Goal: Task Accomplishment & Management: Use online tool/utility

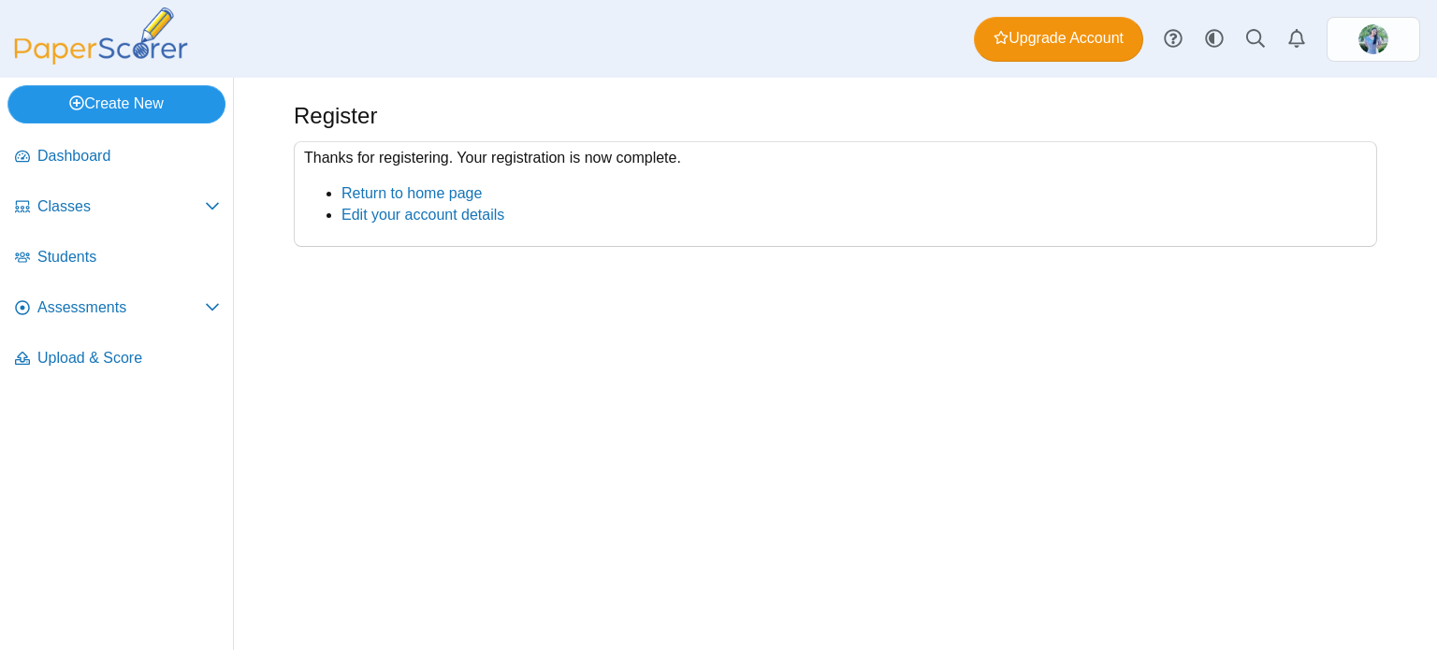
click at [161, 105] on link "Create New" at bounding box center [116, 103] width 218 height 37
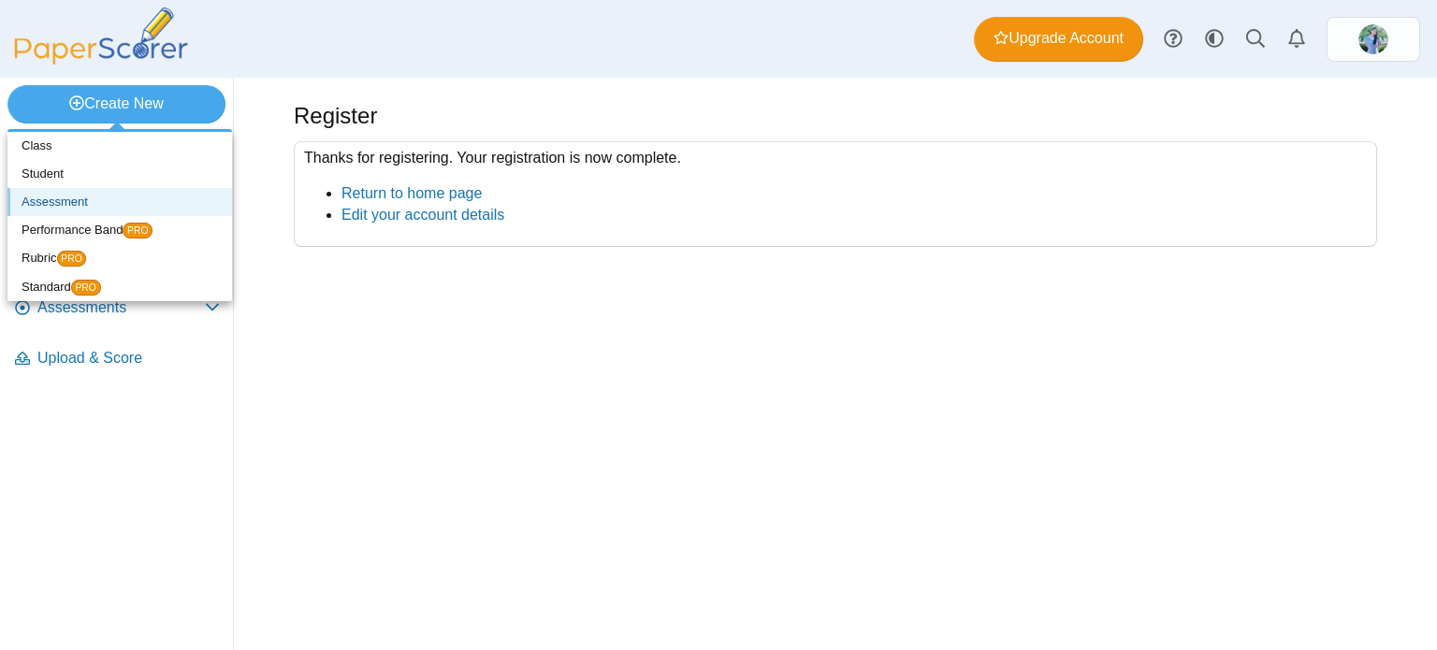
click at [86, 202] on link "Assessment" at bounding box center [119, 202] width 225 height 28
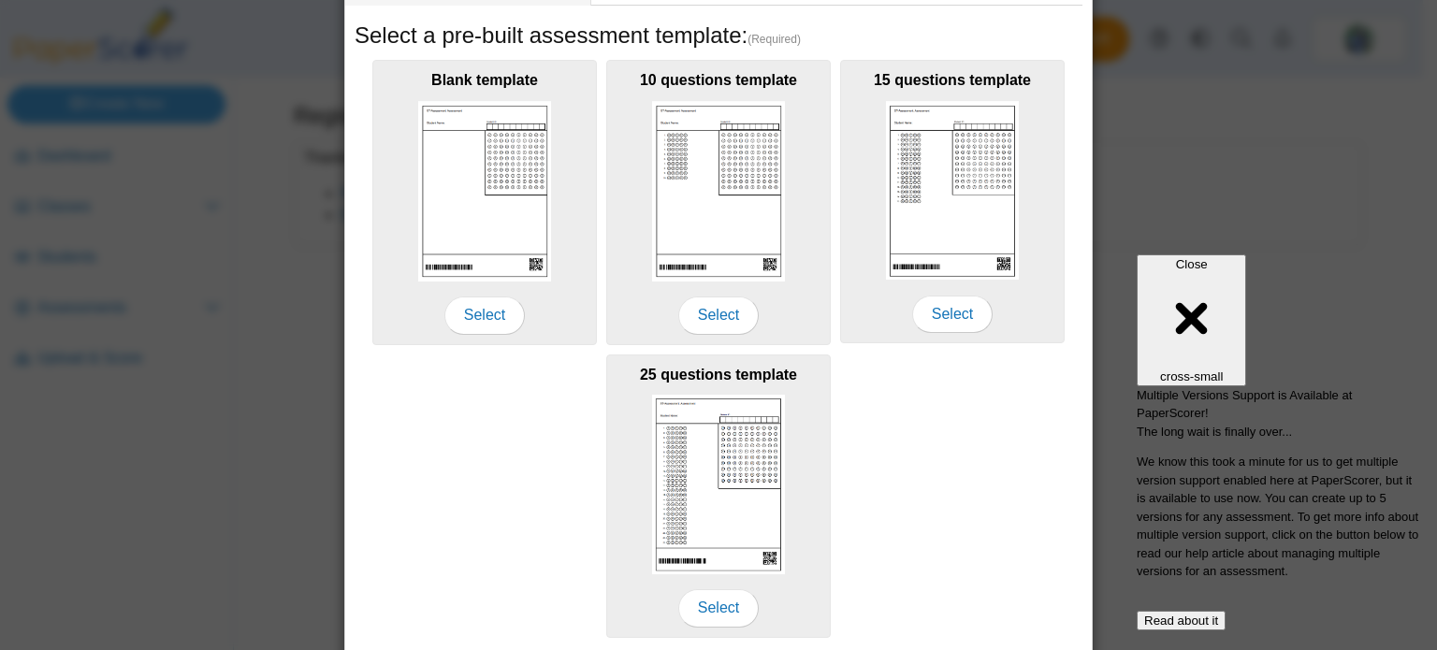
scroll to position [374, 0]
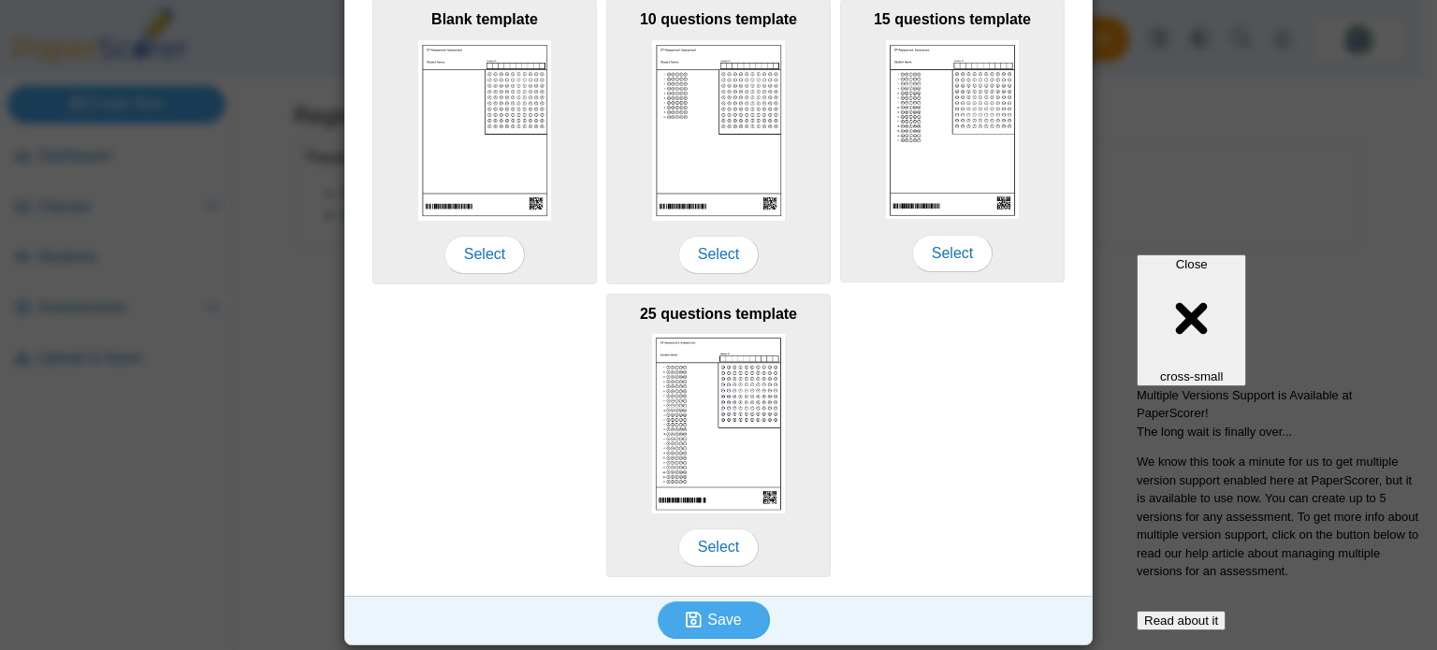
click at [1226, 611] on button "Read about it" at bounding box center [1181, 621] width 89 height 20
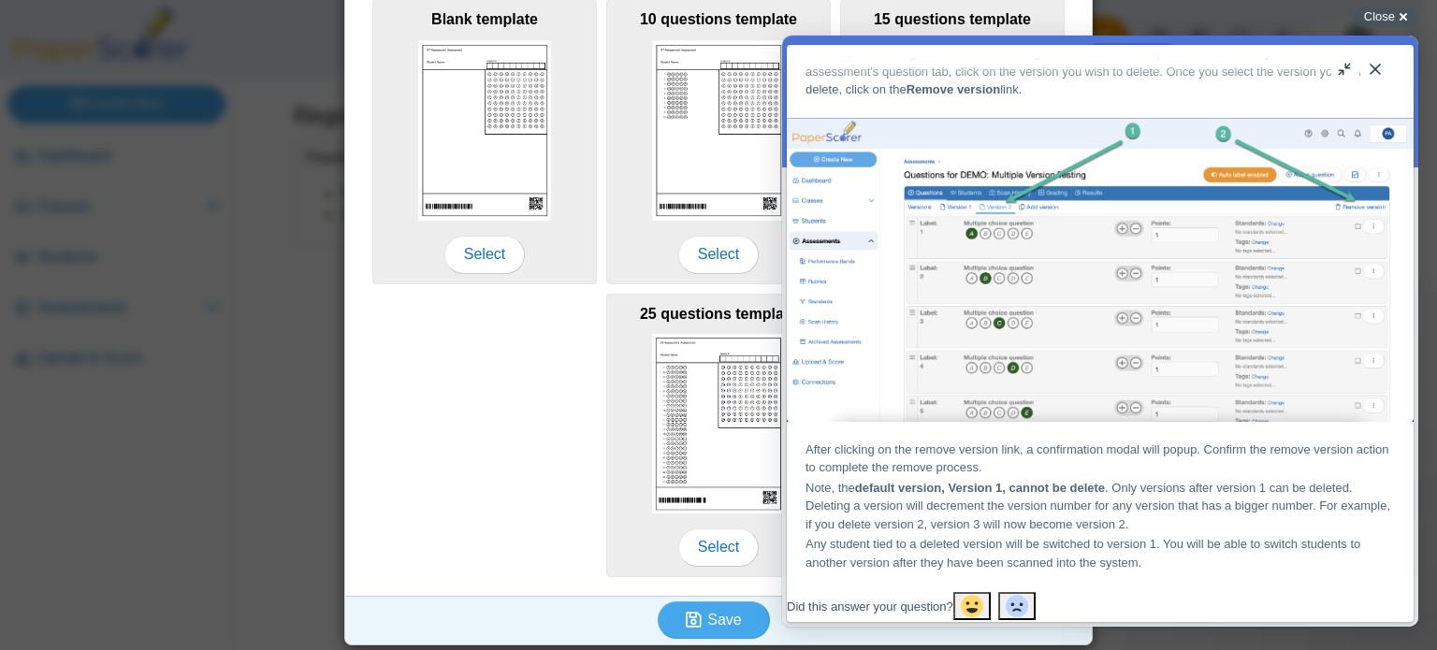
scroll to position [2058, 0]
click at [1369, 78] on button "Close" at bounding box center [1375, 69] width 30 height 30
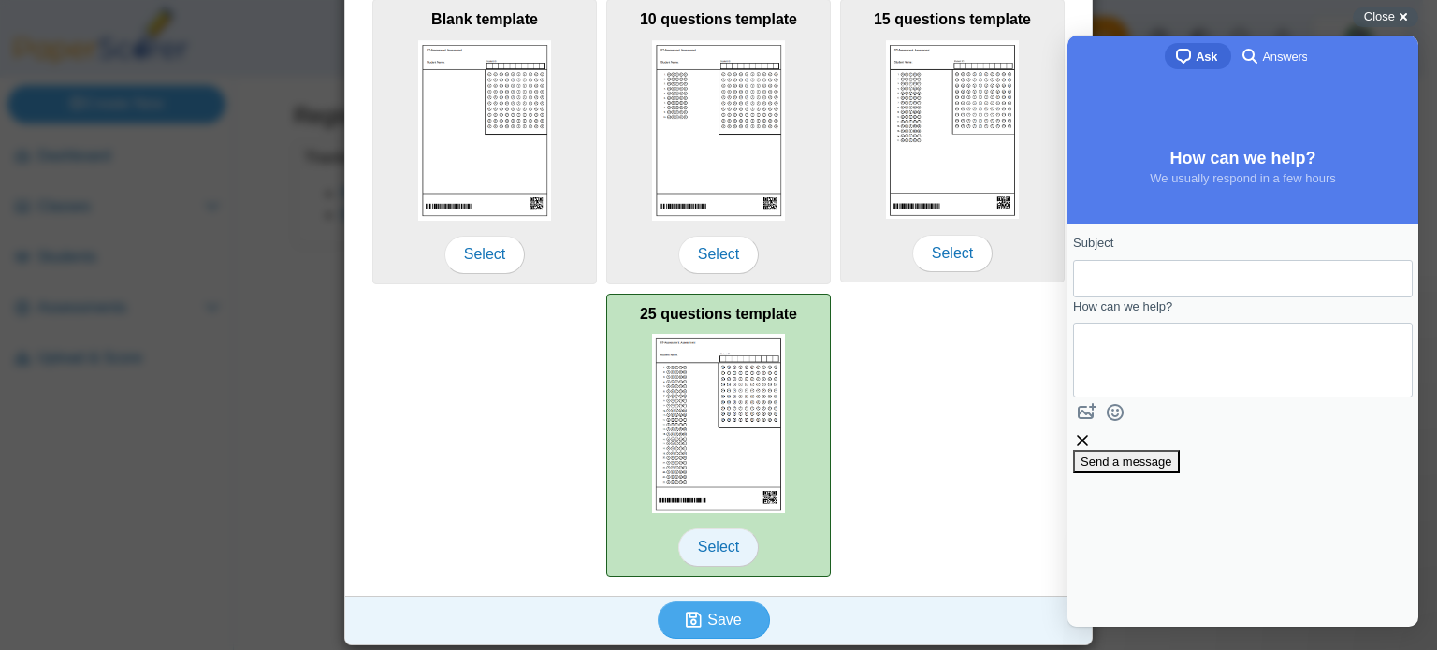
click at [708, 534] on span "Select" at bounding box center [718, 547] width 80 height 37
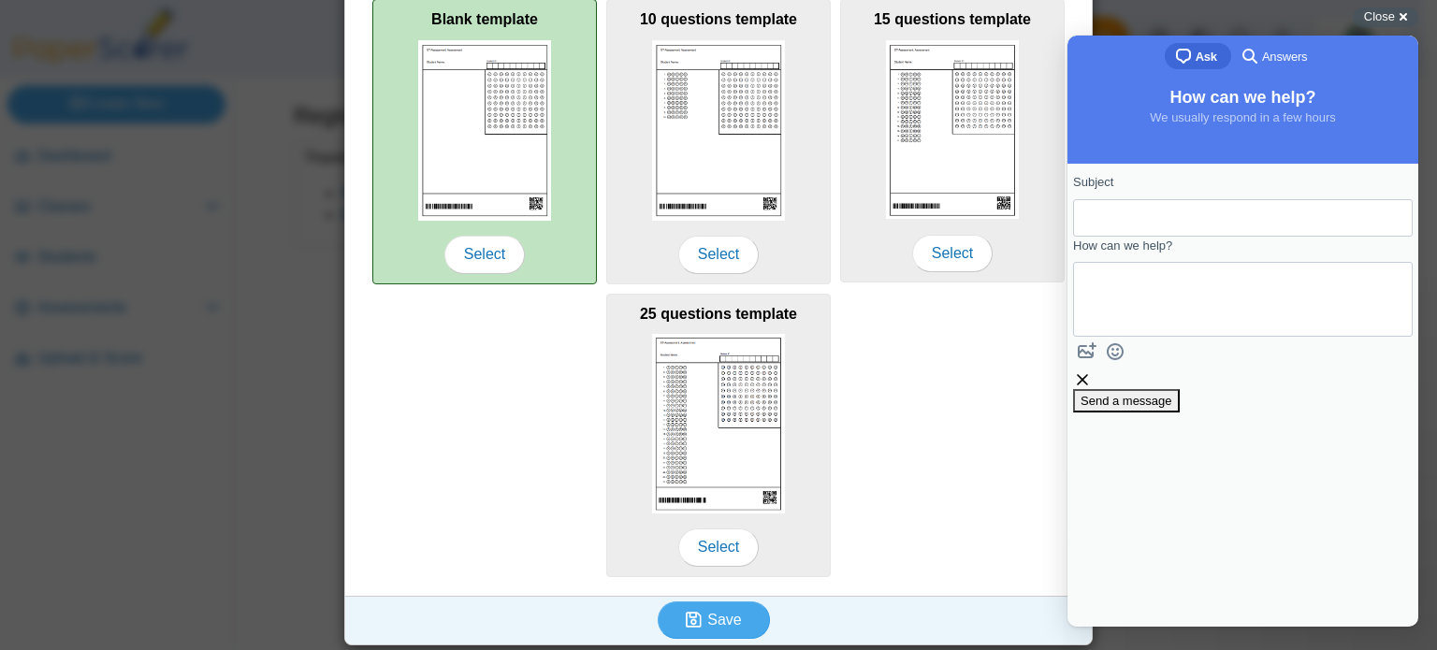
click at [500, 224] on div "Blank template Select" at bounding box center [484, 141] width 225 height 285
click at [498, 259] on span "Select" at bounding box center [484, 254] width 80 height 37
click at [491, 257] on span "Select" at bounding box center [484, 254] width 80 height 37
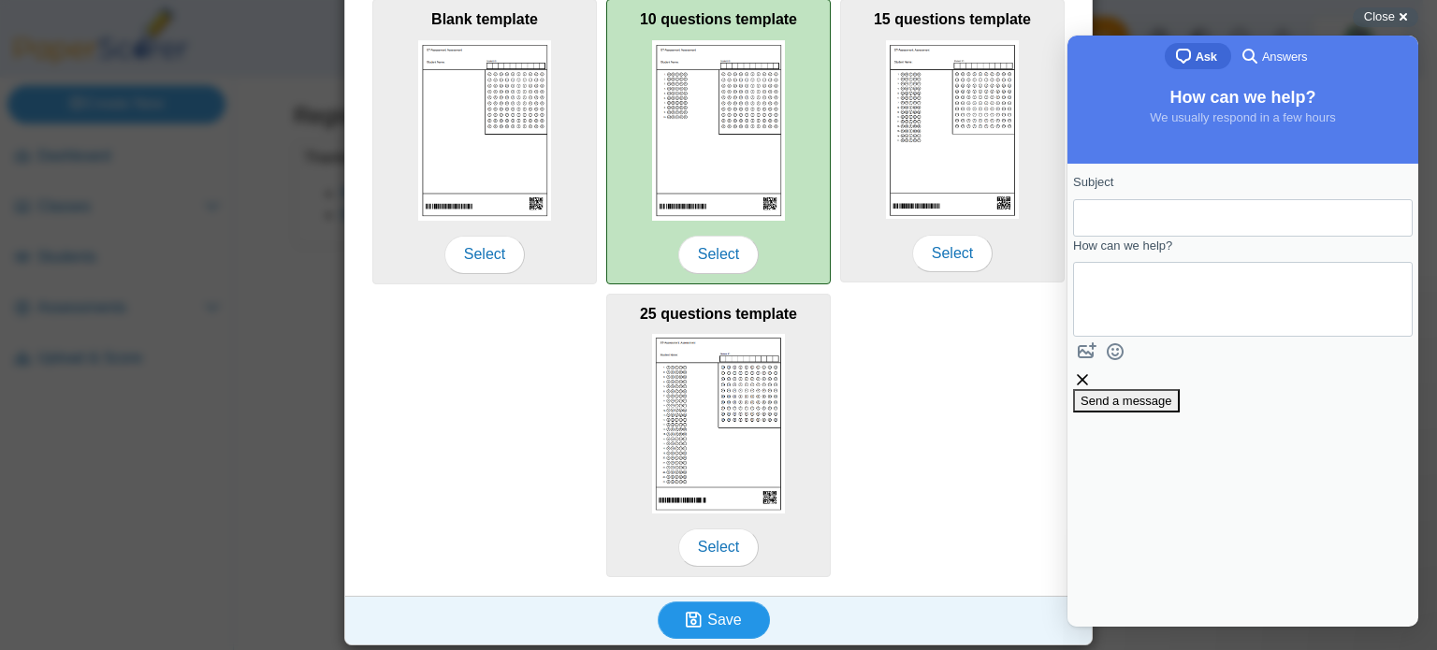
click at [718, 612] on span "Save" at bounding box center [724, 620] width 34 height 16
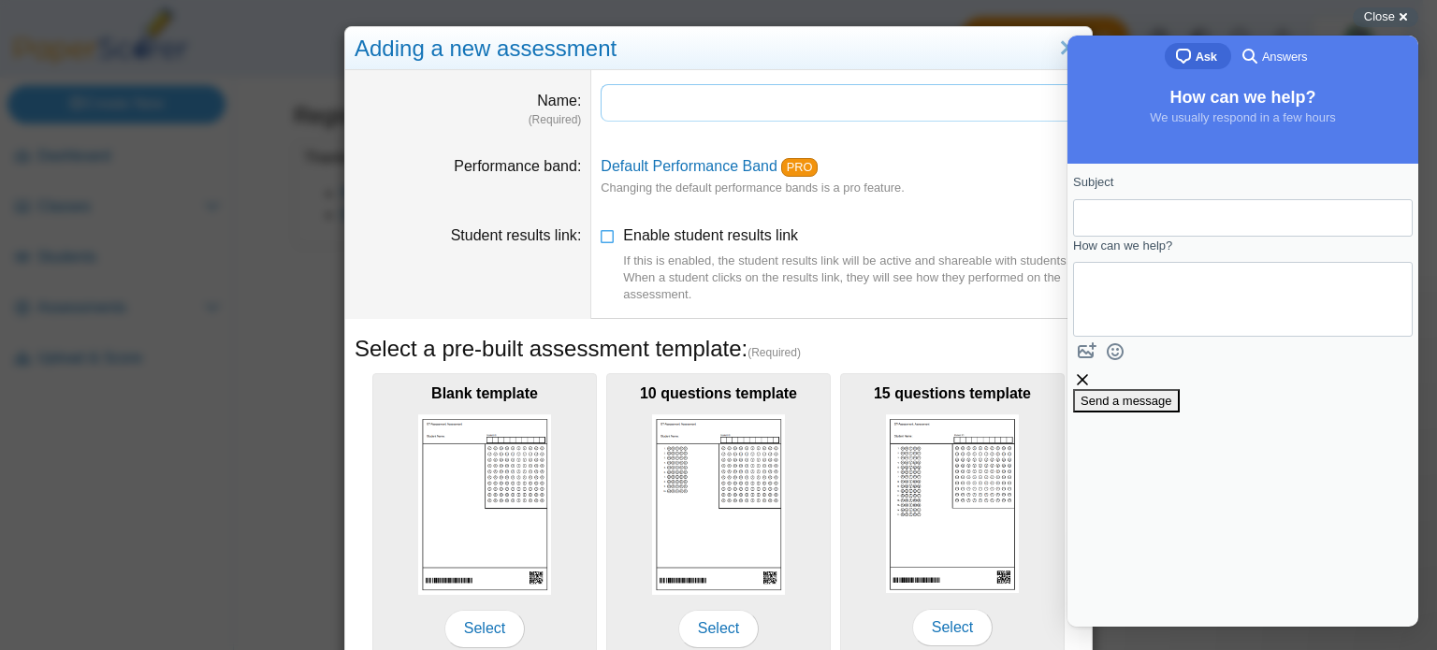
click at [669, 119] on input "Name" at bounding box center [842, 102] width 482 height 37
type input "**********"
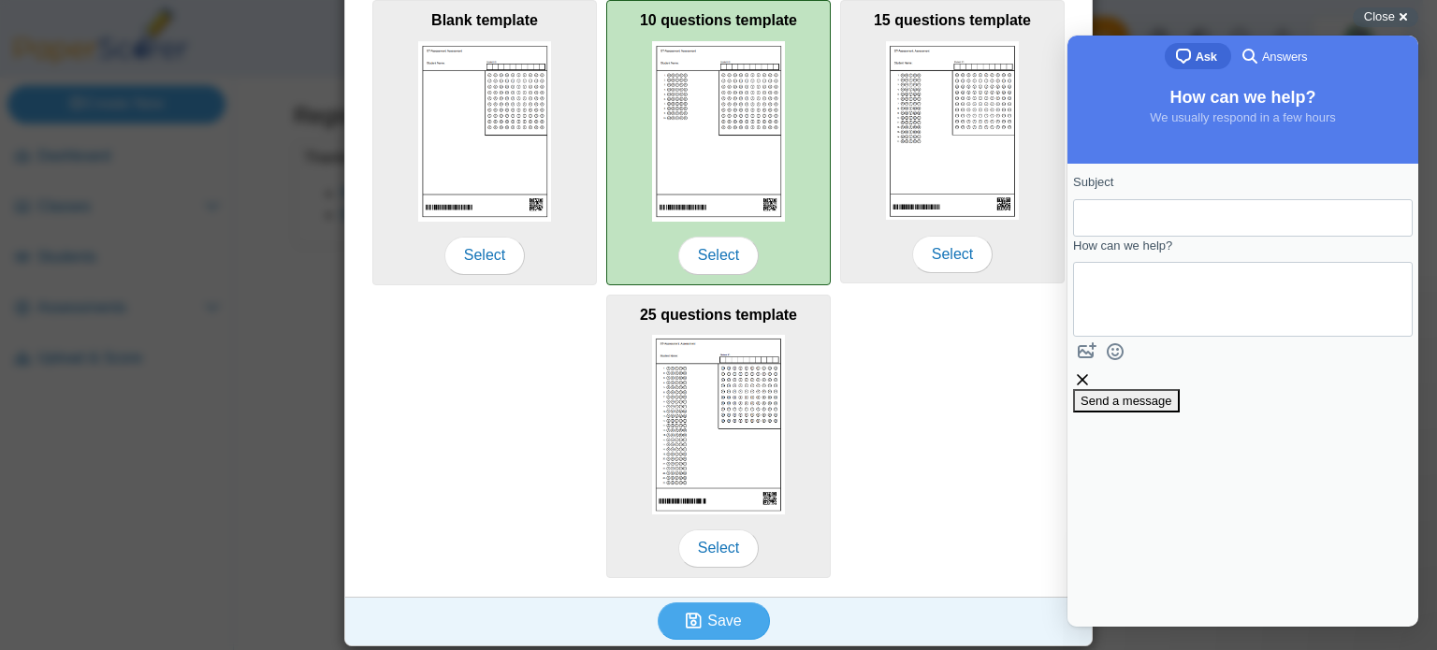
scroll to position [374, 0]
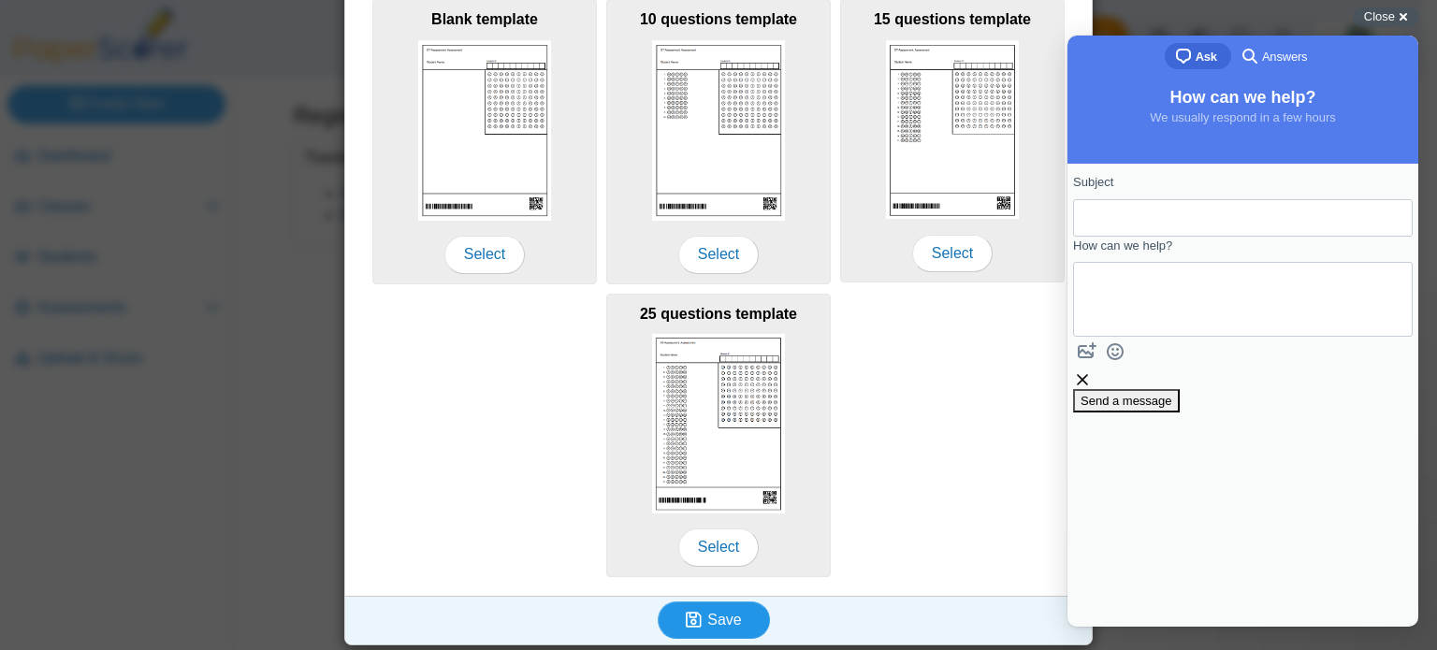
click at [715, 612] on span "Save" at bounding box center [724, 620] width 34 height 16
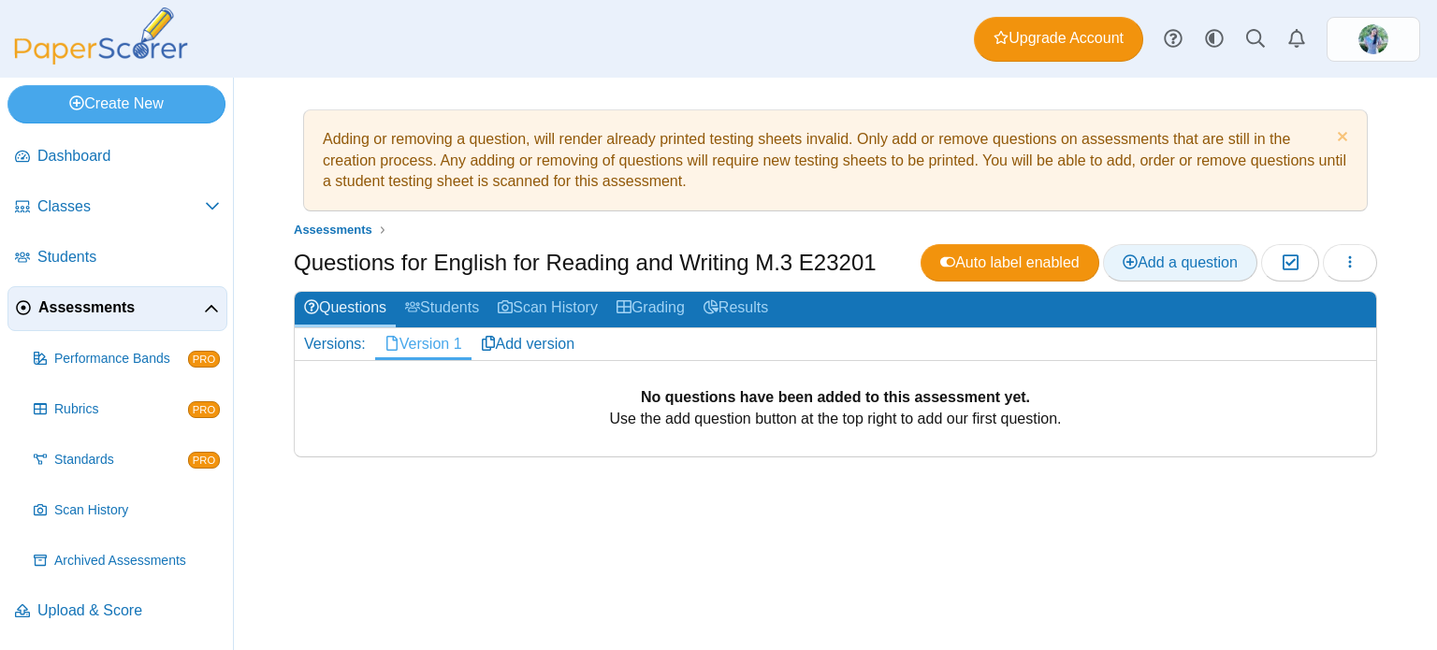
click at [1123, 265] on use at bounding box center [1130, 261] width 15 height 15
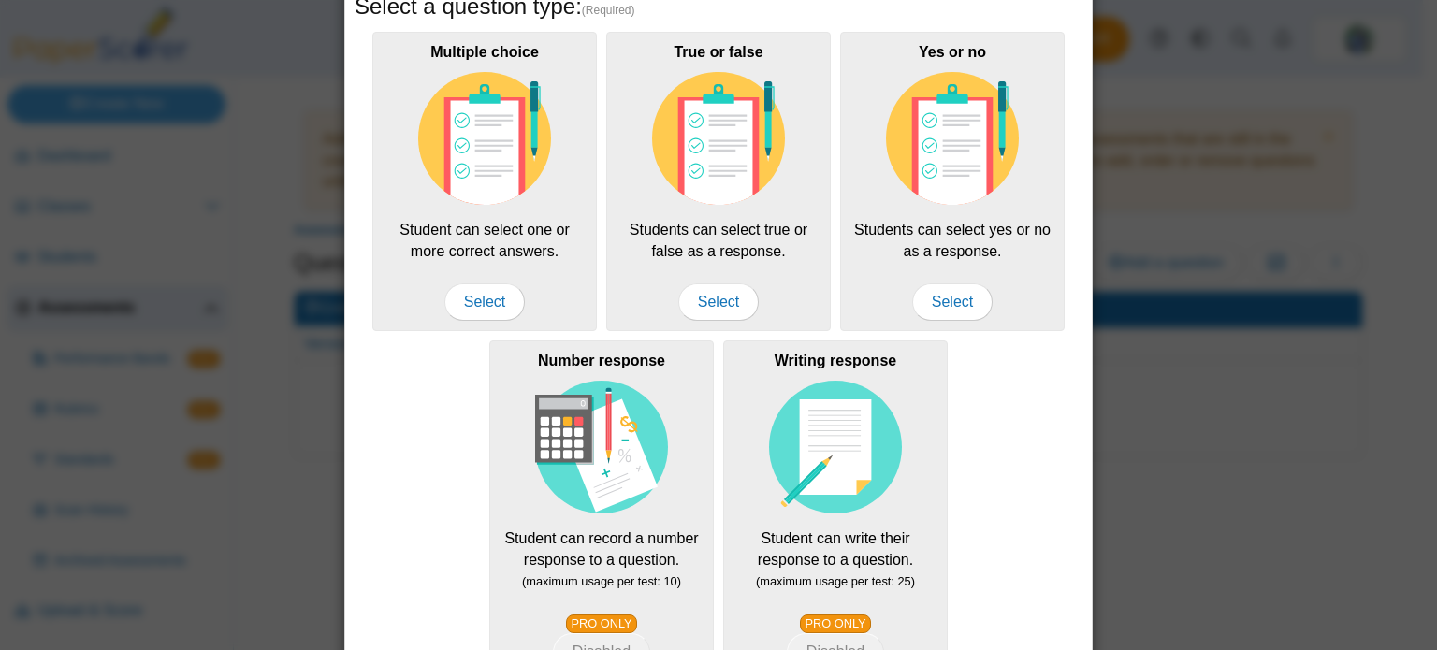
scroll to position [187, 0]
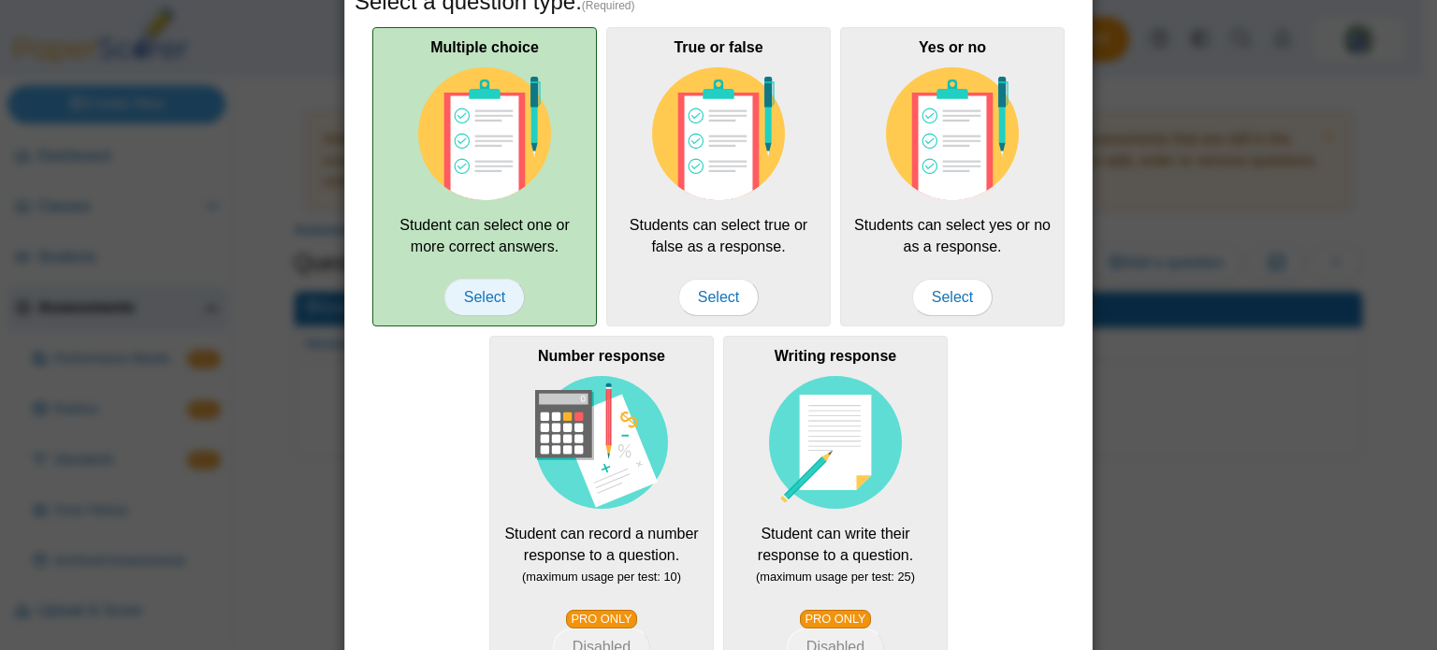
click at [469, 283] on span "Select" at bounding box center [484, 297] width 80 height 37
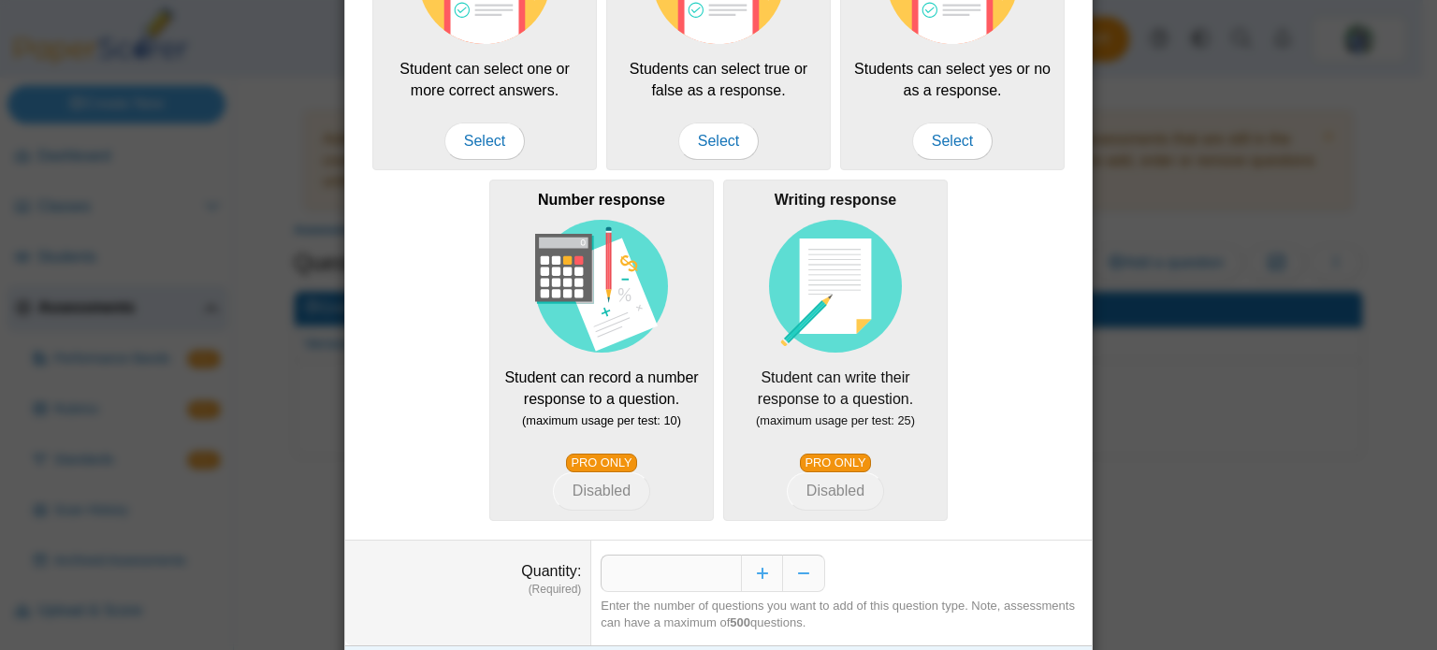
scroll to position [393, 0]
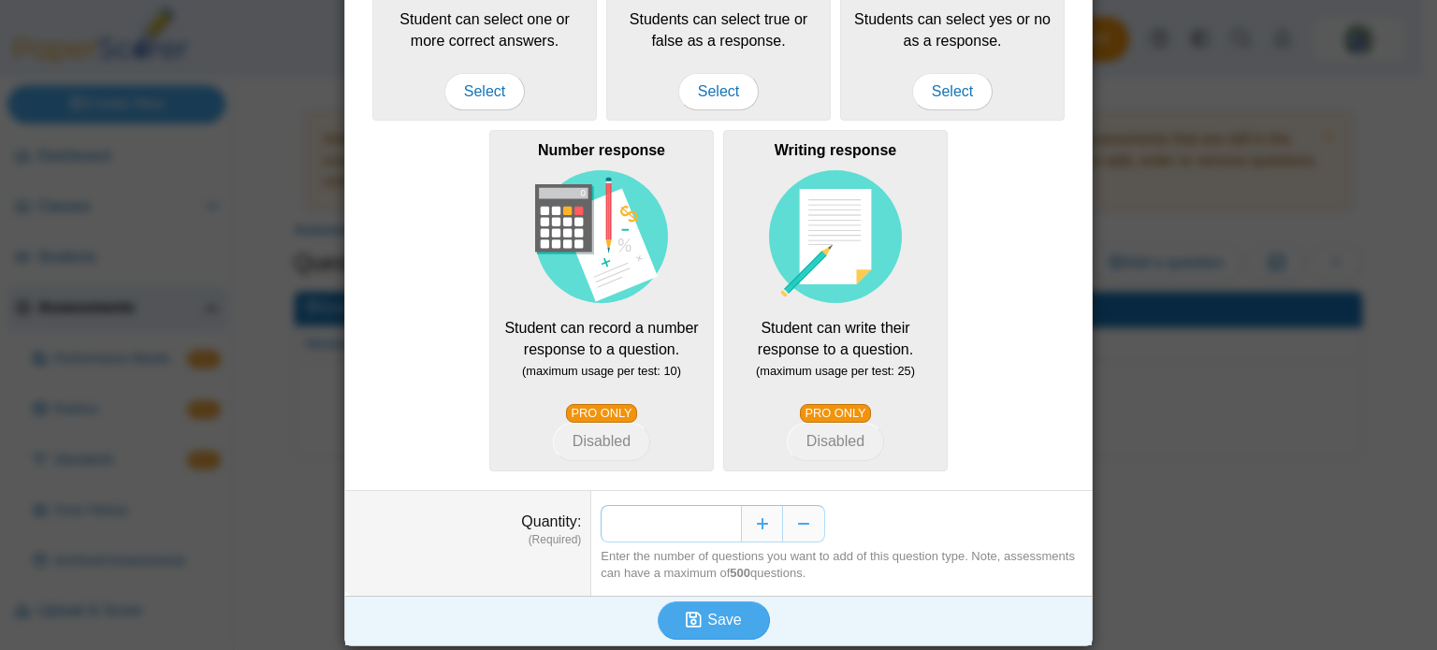
click at [732, 520] on input "*" at bounding box center [671, 523] width 140 height 37
click at [712, 527] on input "*" at bounding box center [671, 523] width 140 height 37
type input "**"
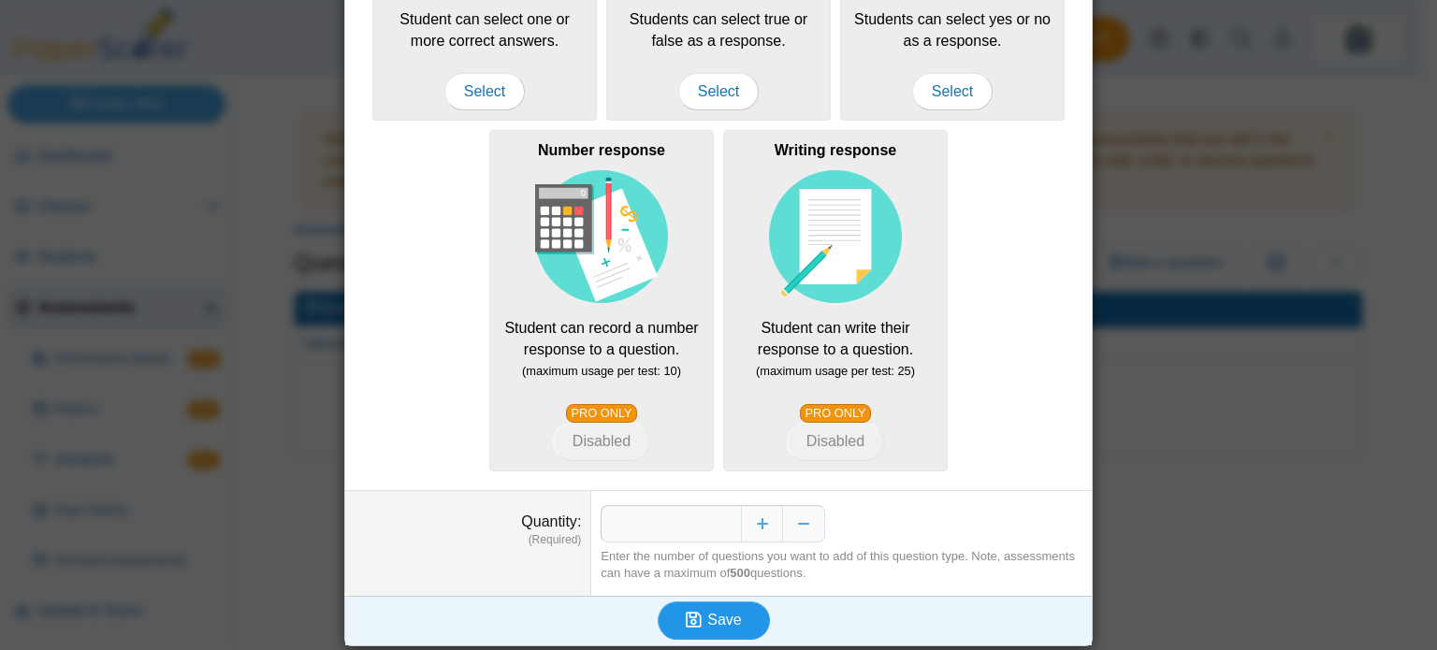
click at [686, 613] on use "submit" at bounding box center [694, 620] width 16 height 16
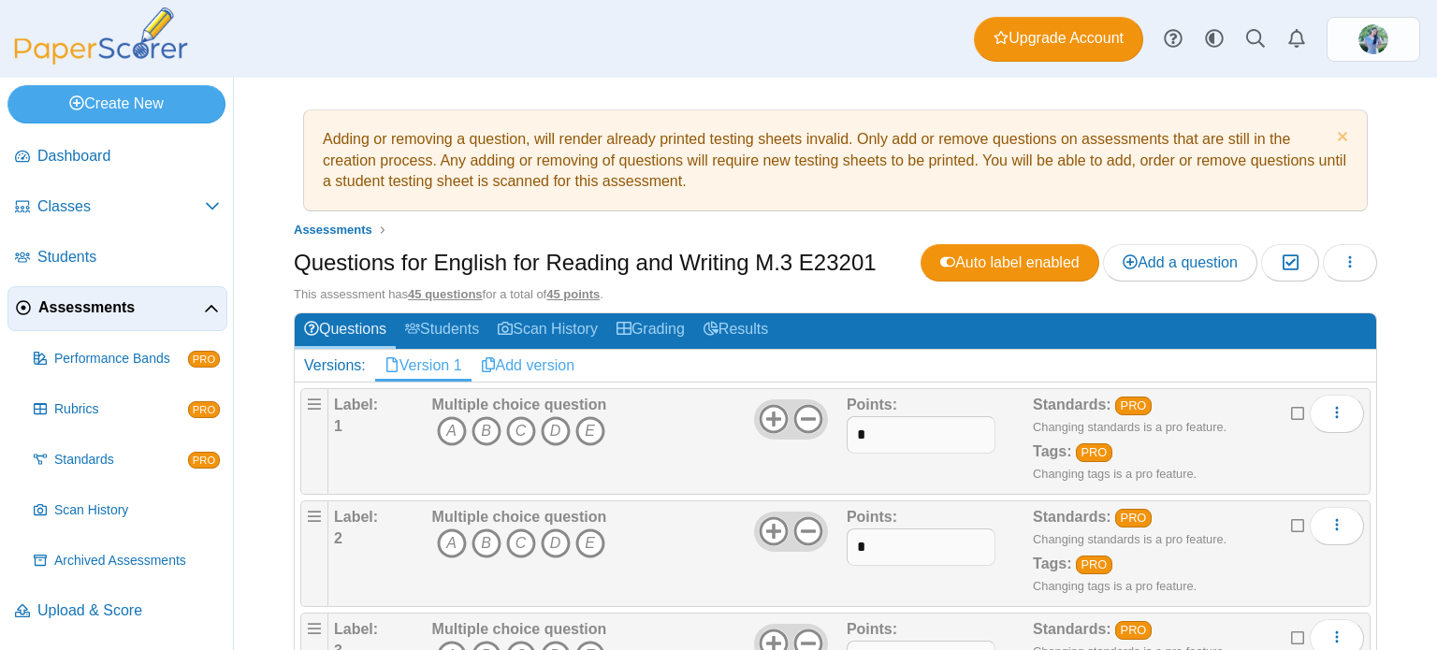
click at [557, 367] on link "Add version" at bounding box center [527, 366] width 113 height 32
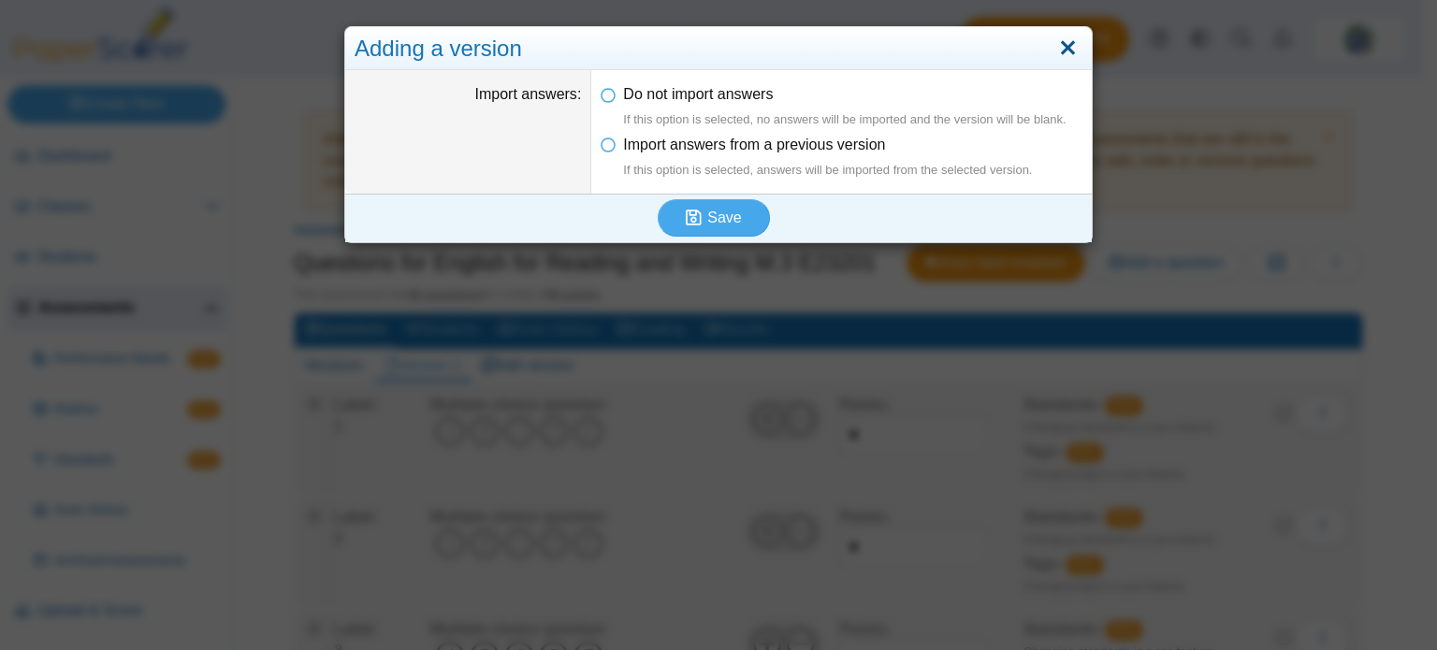
click at [1064, 51] on link "Close" at bounding box center [1067, 49] width 29 height 32
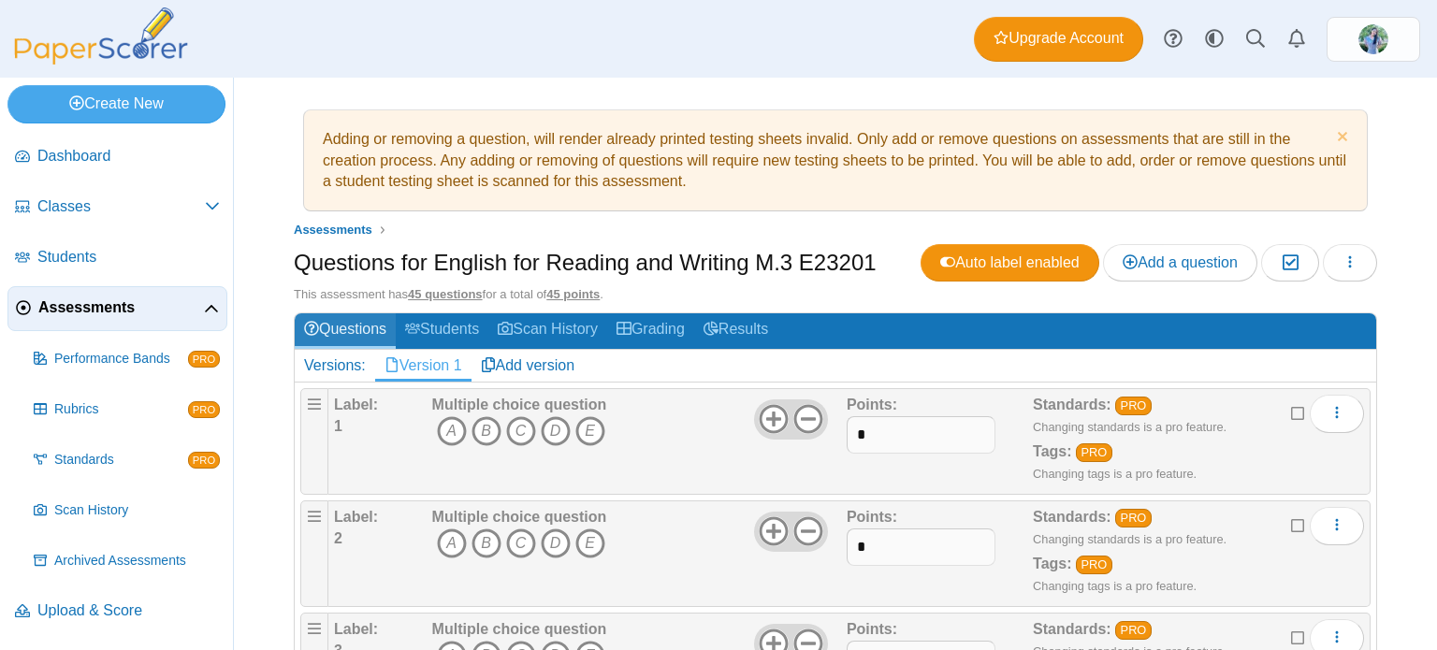
click at [357, 336] on link "Questions" at bounding box center [345, 330] width 101 height 35
click at [587, 433] on icon "E" at bounding box center [590, 431] width 30 height 30
click at [590, 433] on icon "E" at bounding box center [590, 431] width 30 height 30
click at [591, 433] on icon "E" at bounding box center [590, 431] width 30 height 30
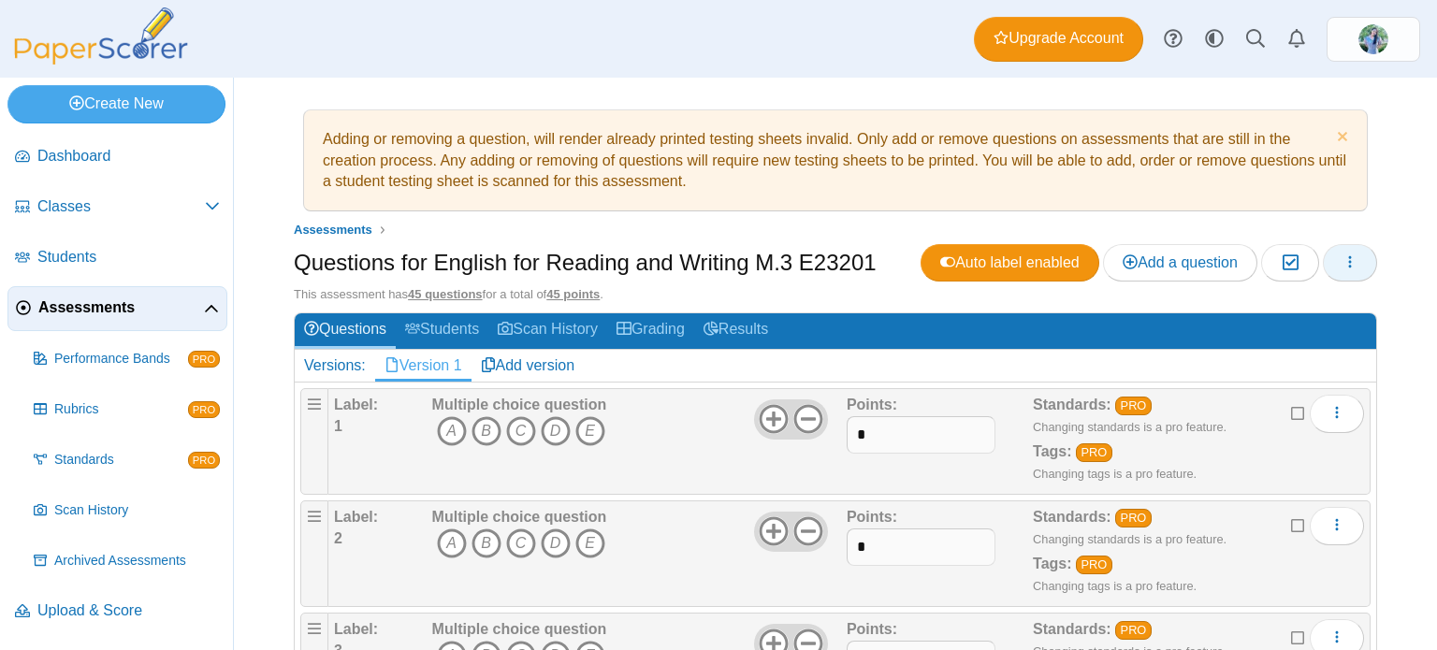
click at [1345, 265] on button "button" at bounding box center [1350, 262] width 54 height 37
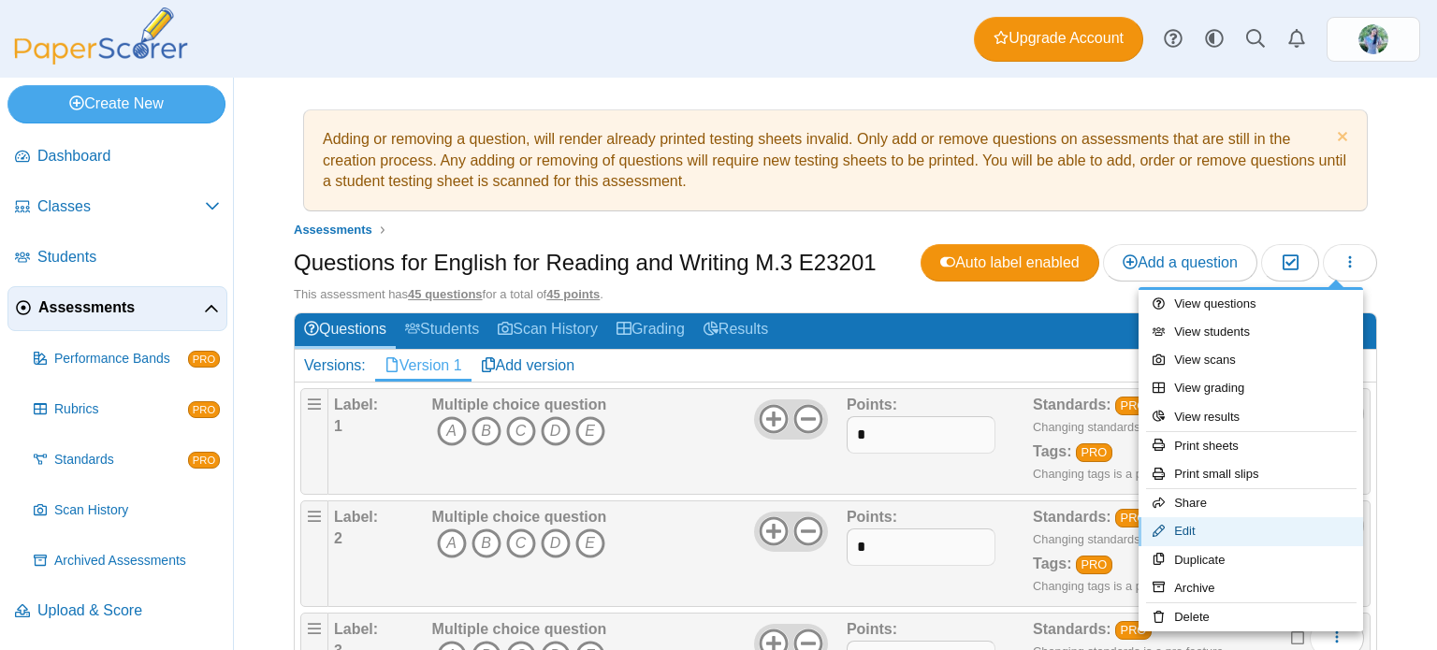
click at [1257, 520] on link "Edit" at bounding box center [1251, 531] width 225 height 28
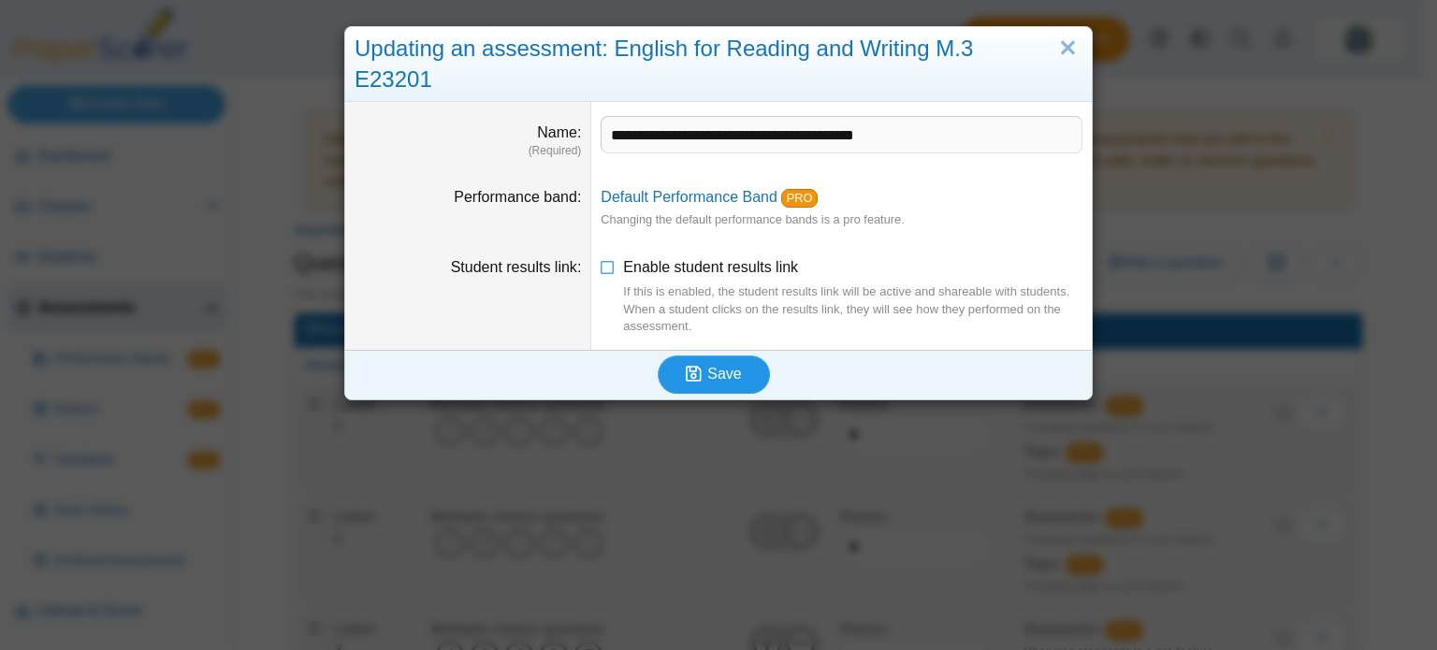
click at [698, 355] on button "Save" at bounding box center [714, 373] width 112 height 37
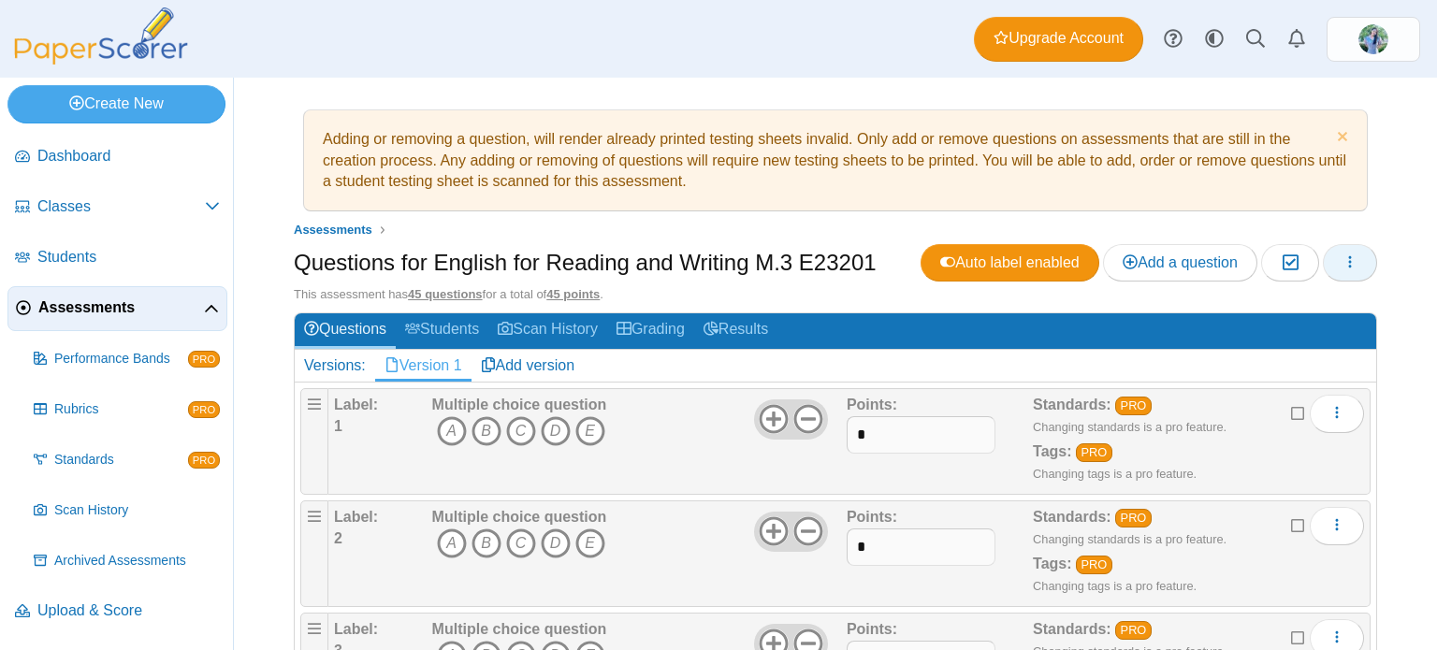
click at [1342, 261] on icon "button" at bounding box center [1349, 261] width 15 height 15
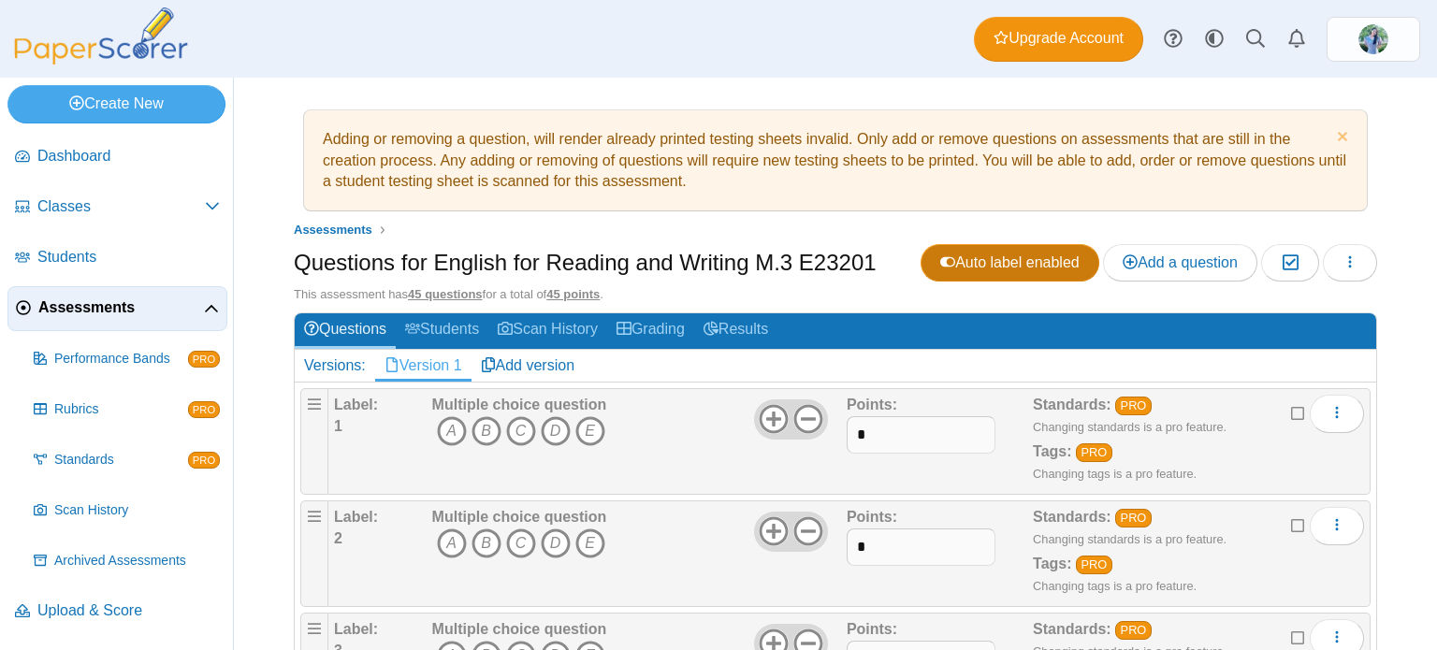
click at [1007, 254] on span "Auto label enabled" at bounding box center [1009, 262] width 139 height 16
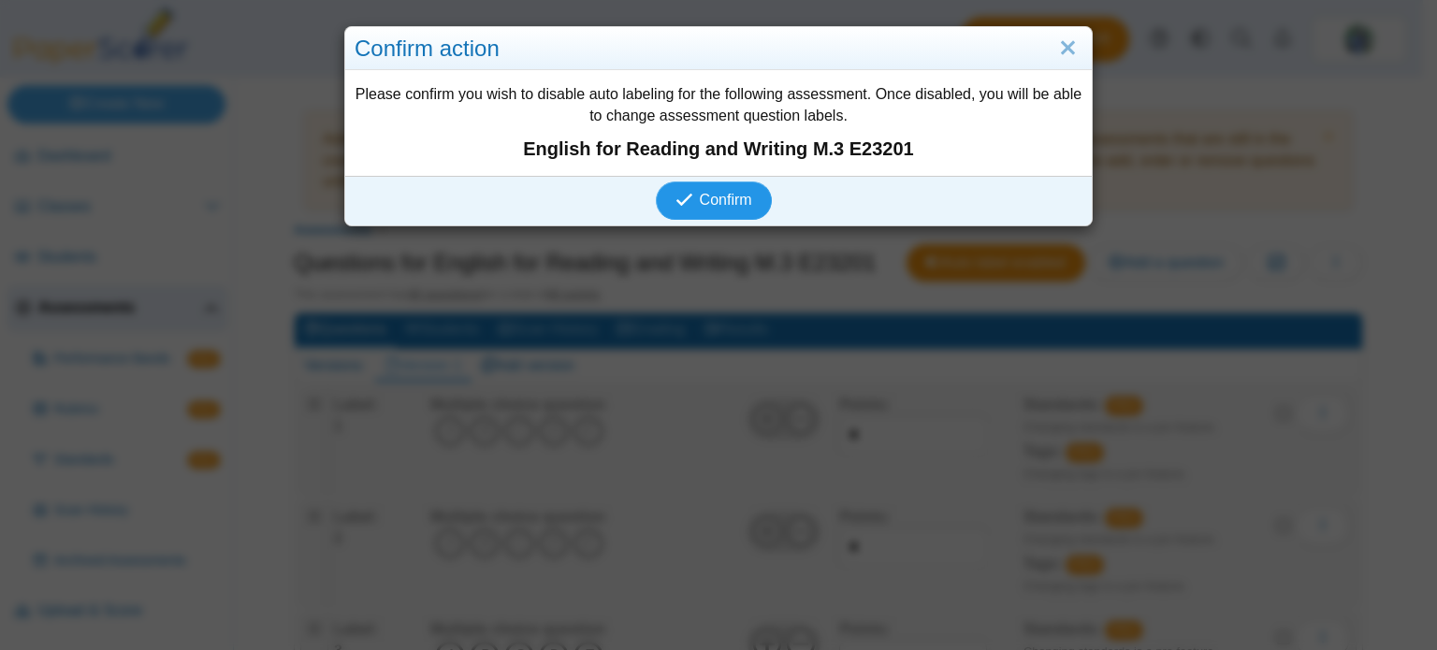
click at [711, 201] on span "Confirm" at bounding box center [726, 200] width 52 height 16
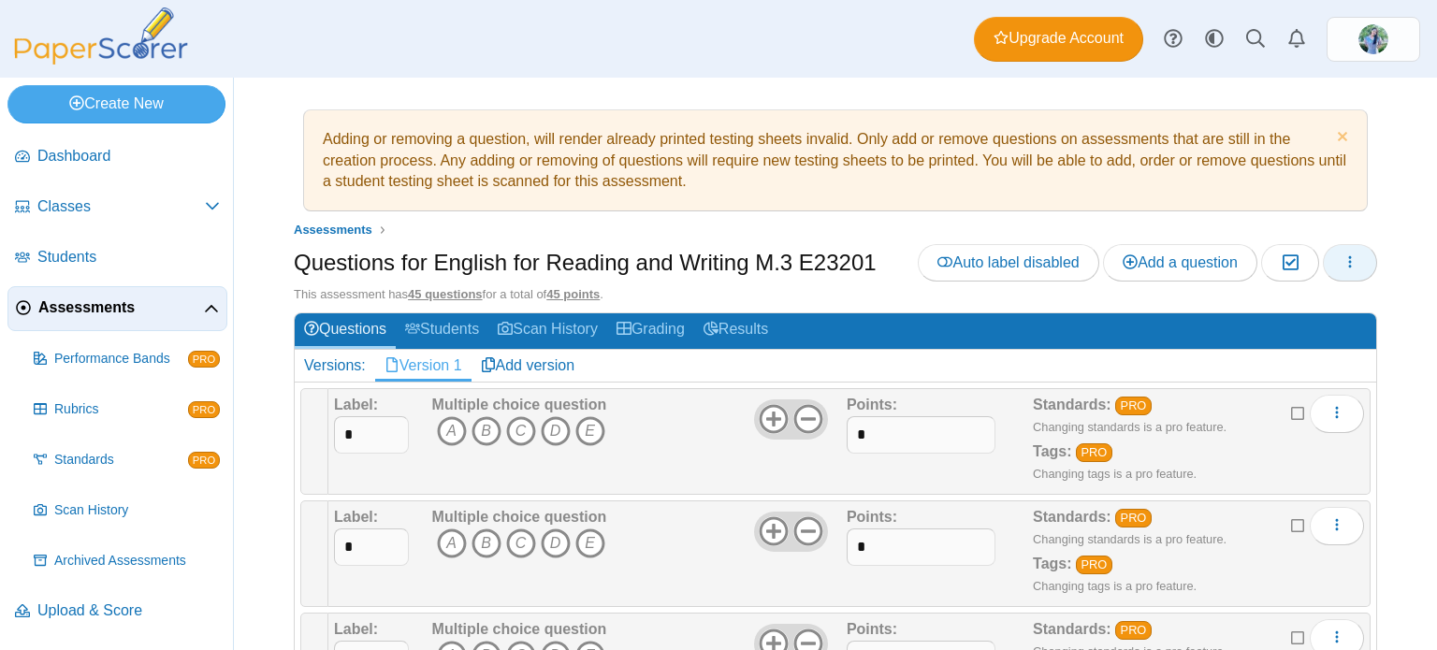
click at [1349, 270] on button "button" at bounding box center [1350, 262] width 54 height 37
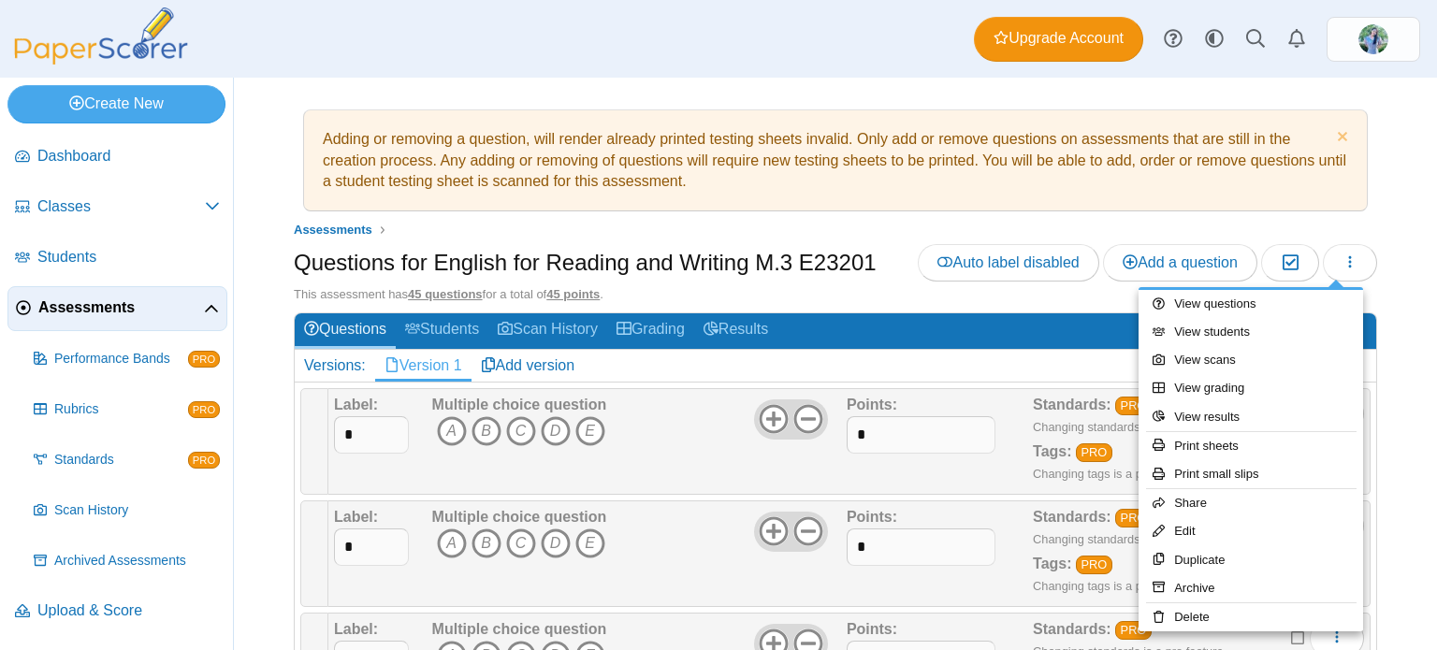
click at [1384, 372] on div "Adding or removing a question, will render already printed testing sheets inval…" at bounding box center [835, 364] width 1203 height 573
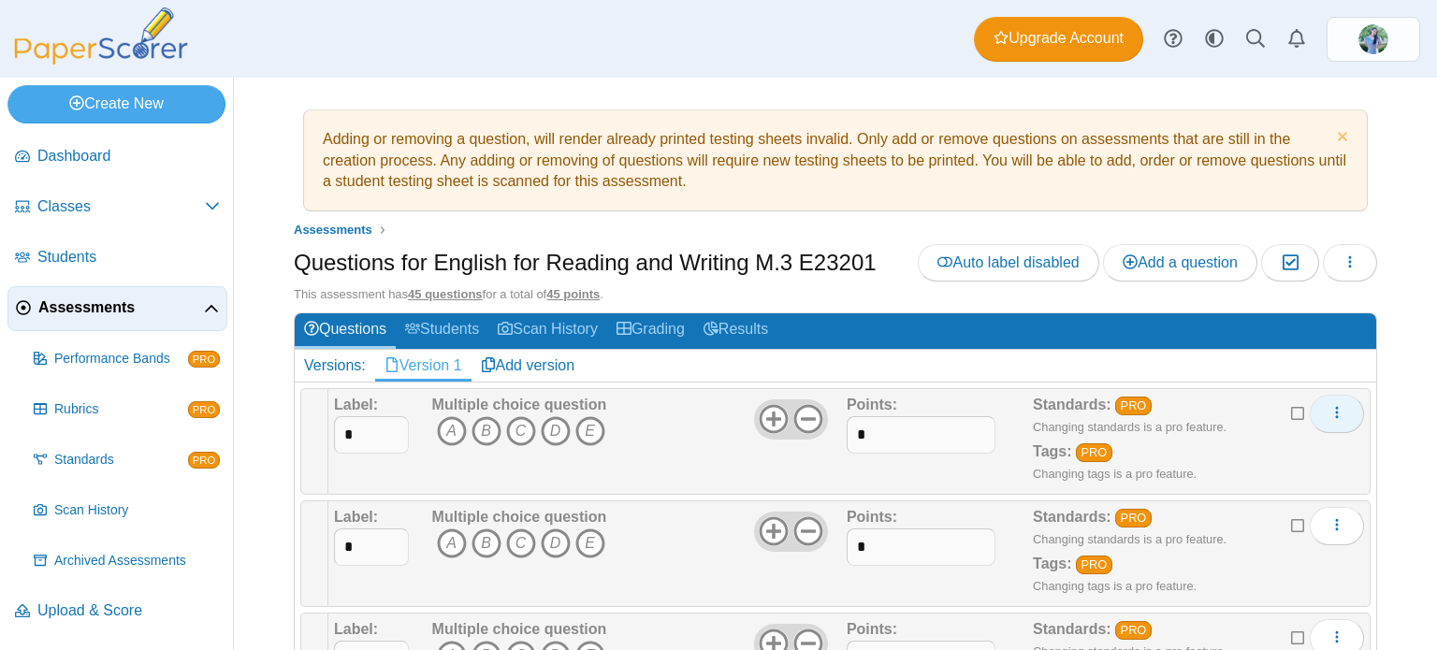
click at [1329, 410] on icon "More options" at bounding box center [1336, 412] width 15 height 15
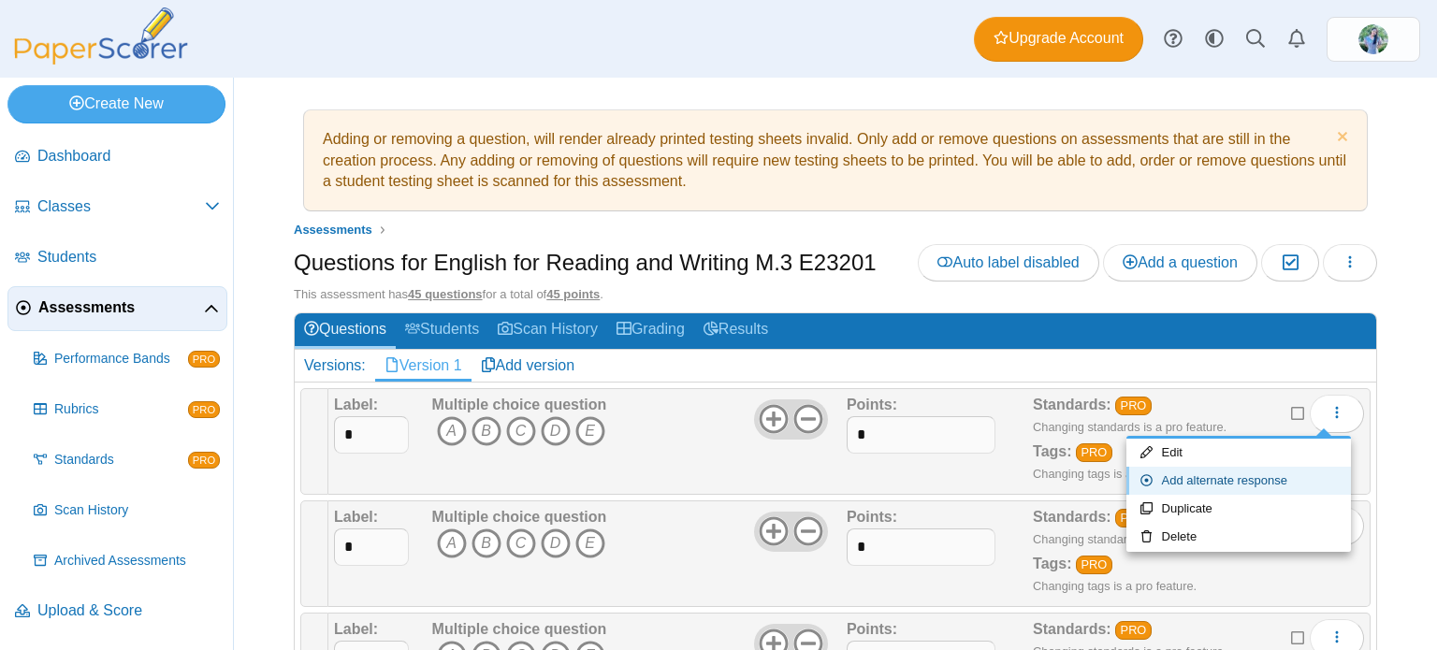
click at [1305, 478] on link "Add alternate response" at bounding box center [1238, 481] width 225 height 28
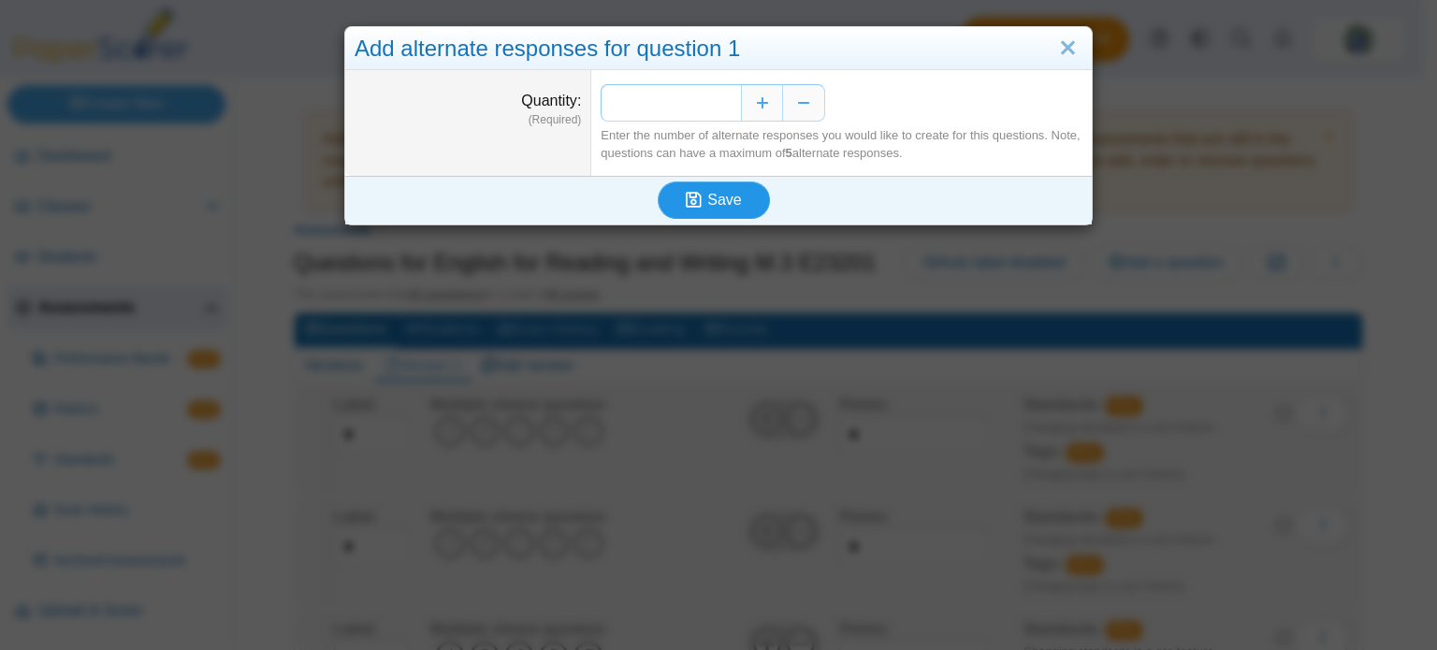
type input "*"
click at [733, 213] on button "Save" at bounding box center [714, 199] width 112 height 37
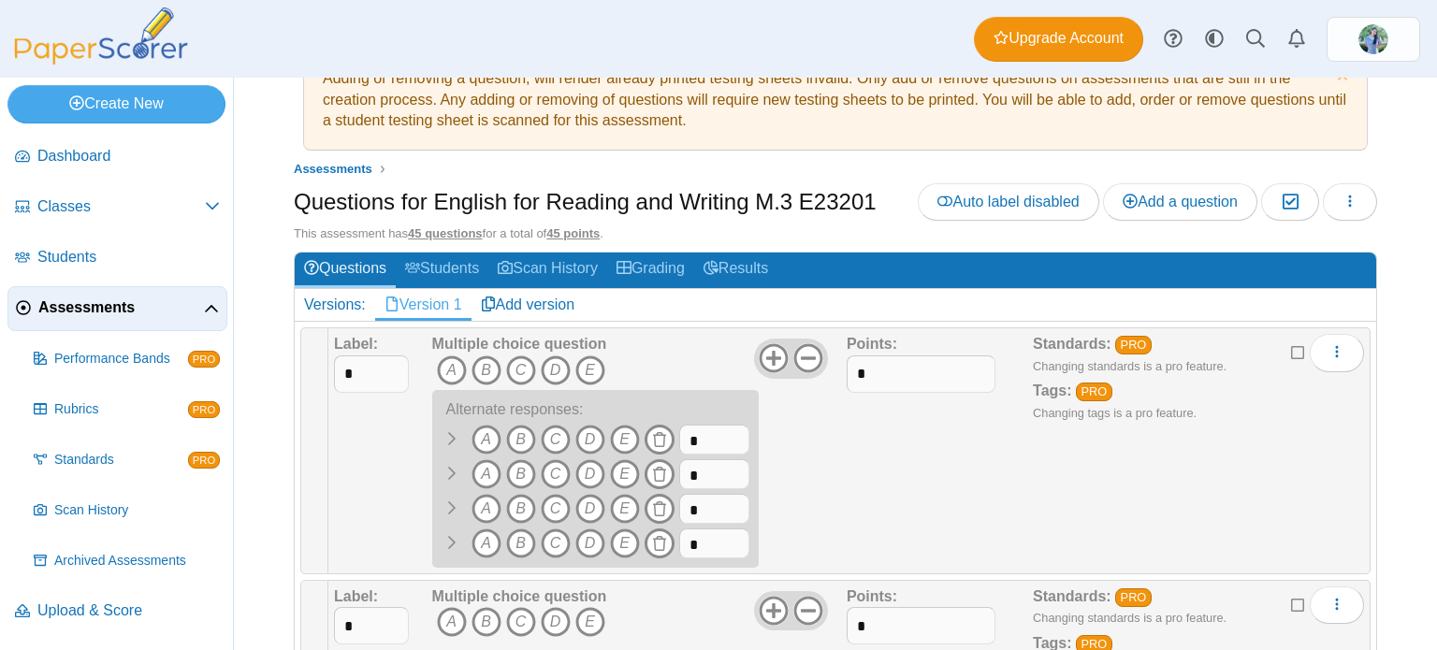
scroll to position [94, 0]
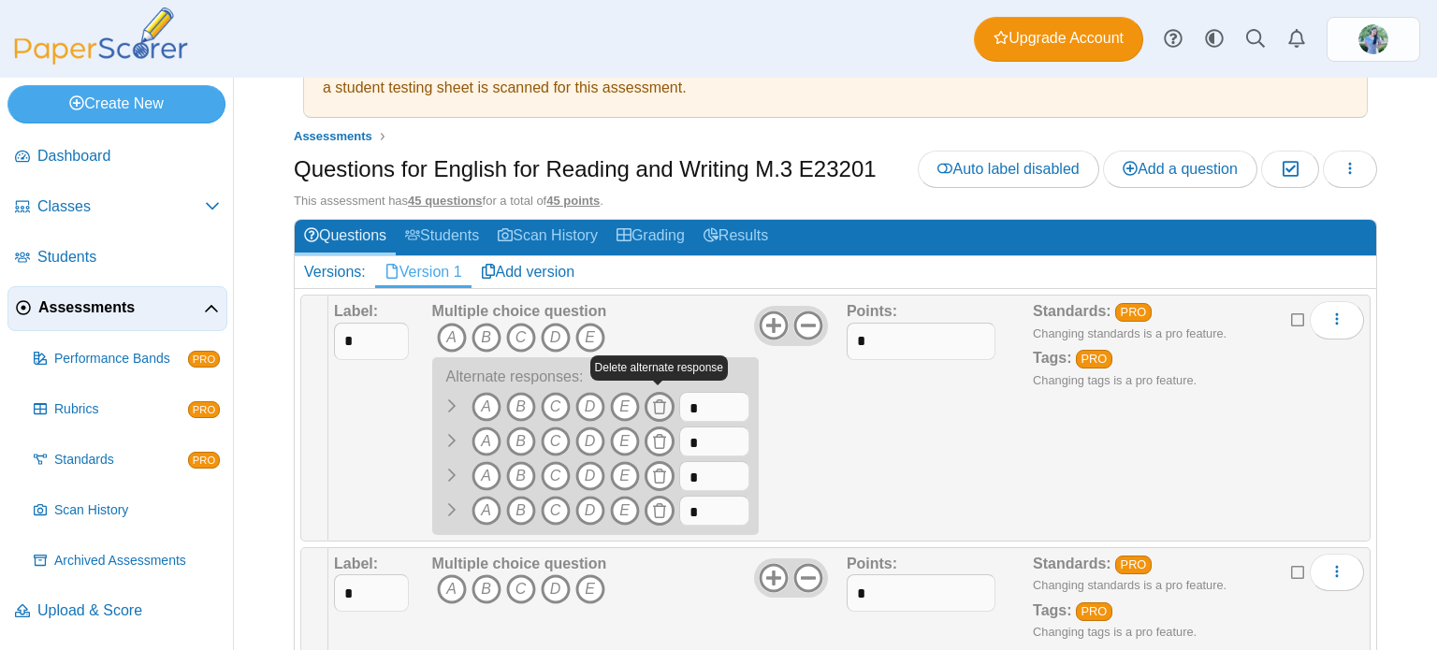
click at [648, 402] on span at bounding box center [660, 407] width 30 height 30
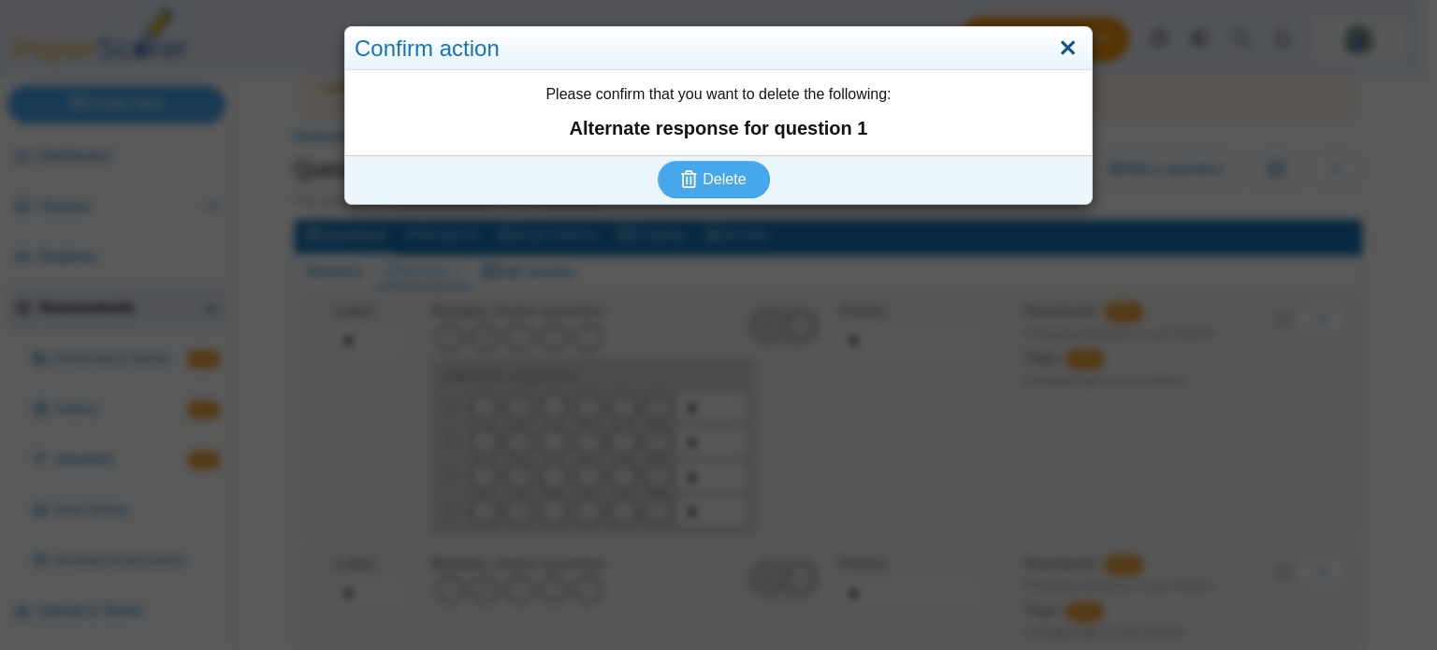
click at [1055, 44] on link "Close" at bounding box center [1067, 49] width 29 height 32
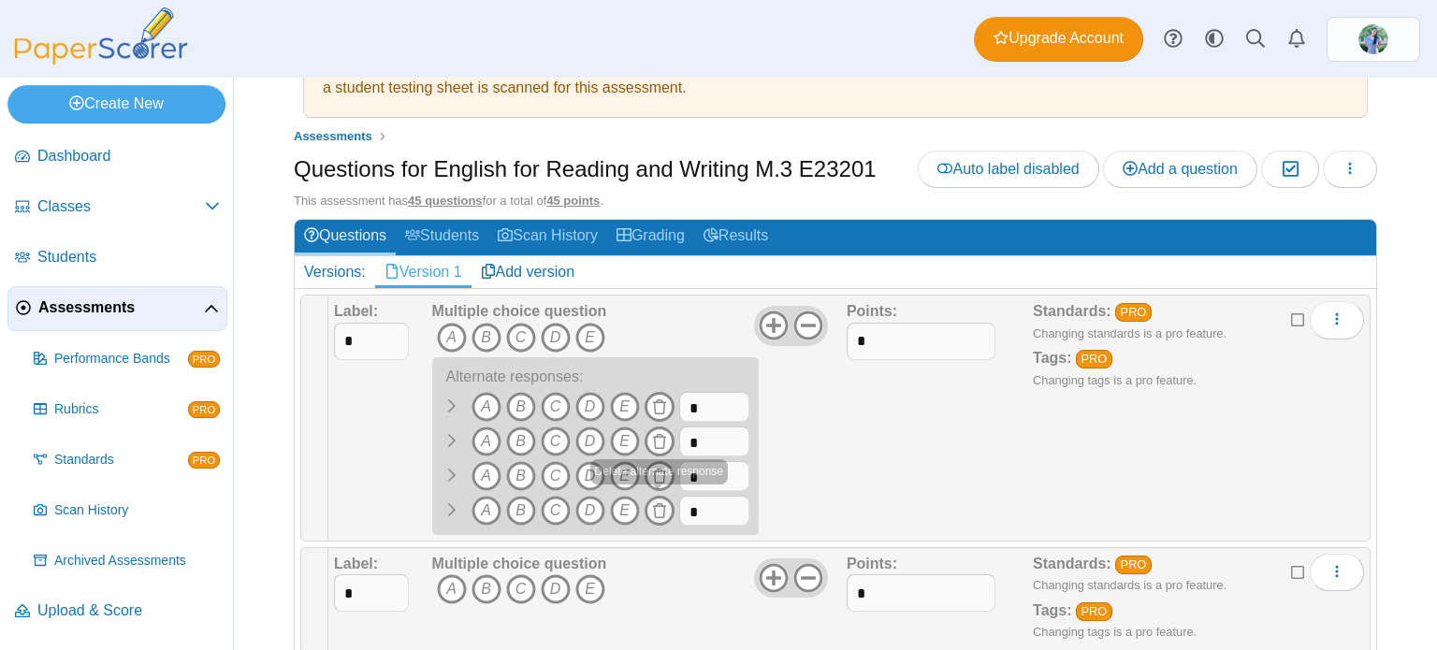
click at [659, 504] on icon at bounding box center [659, 510] width 15 height 15
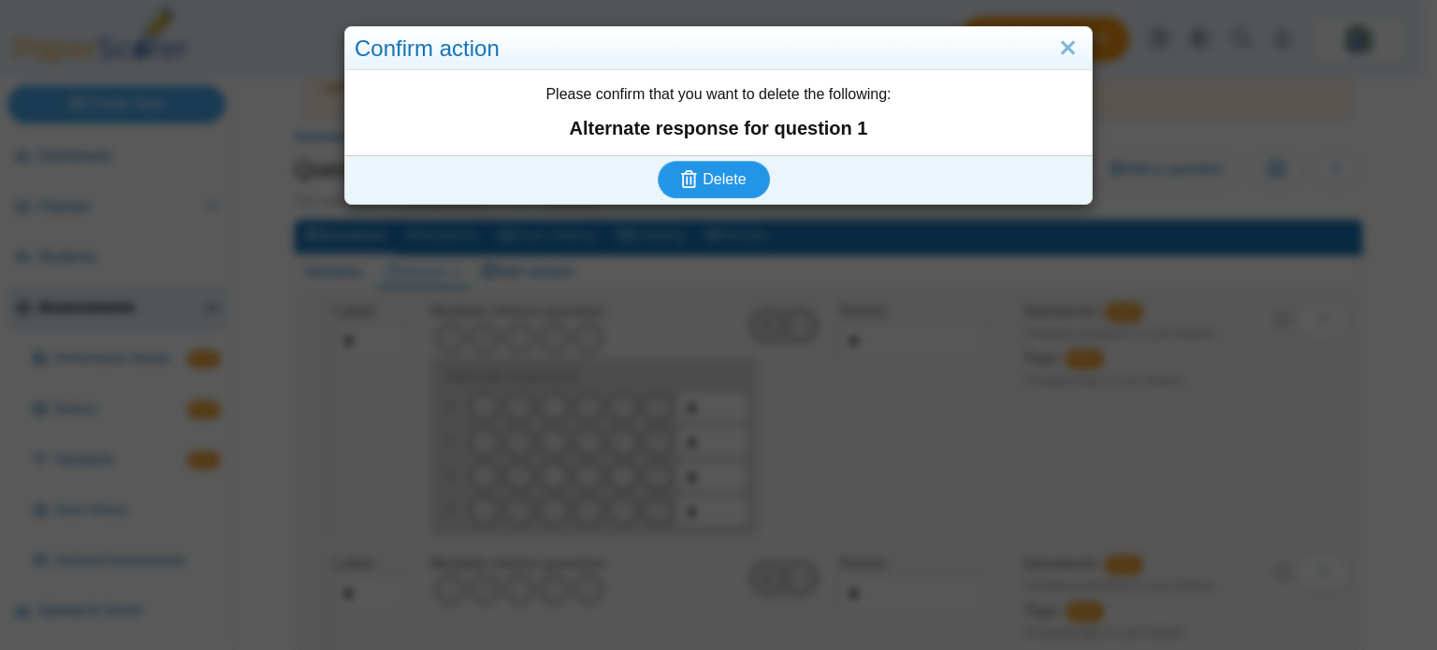
click at [680, 166] on button "Delete" at bounding box center [714, 179] width 112 height 37
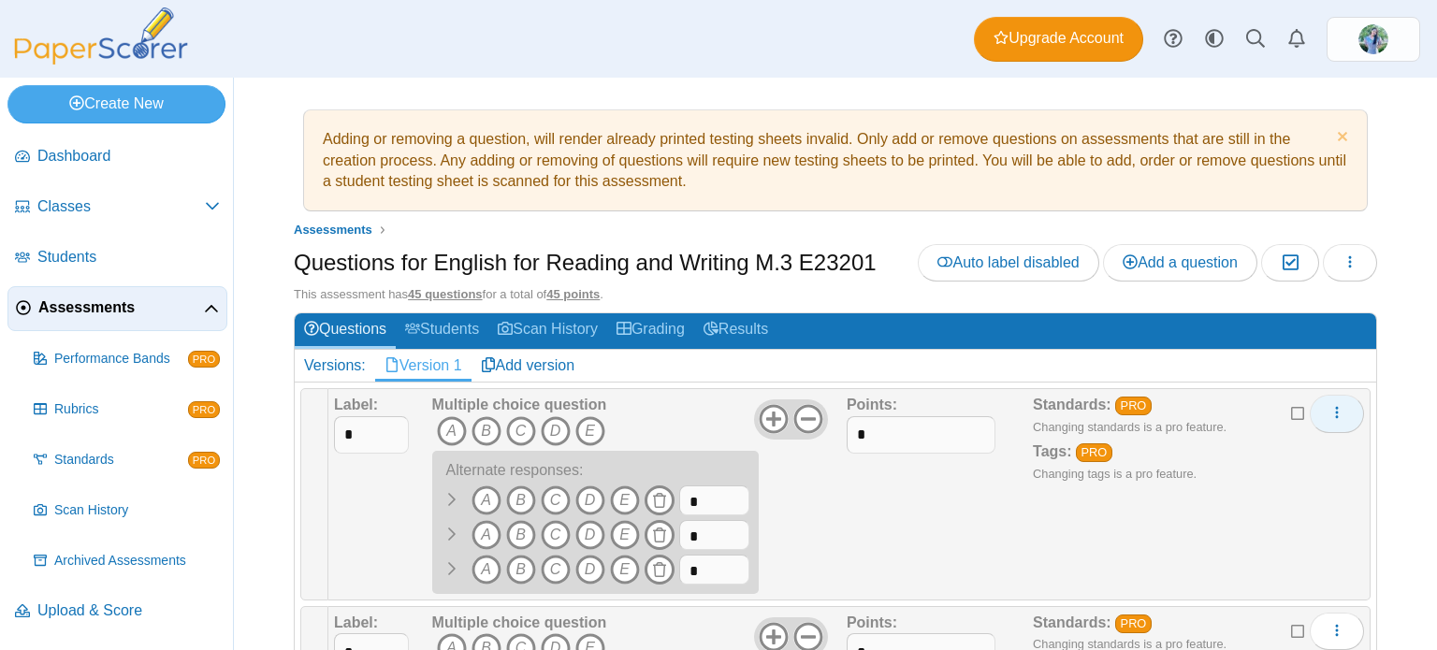
click at [1329, 418] on span "More options" at bounding box center [1336, 413] width 15 height 16
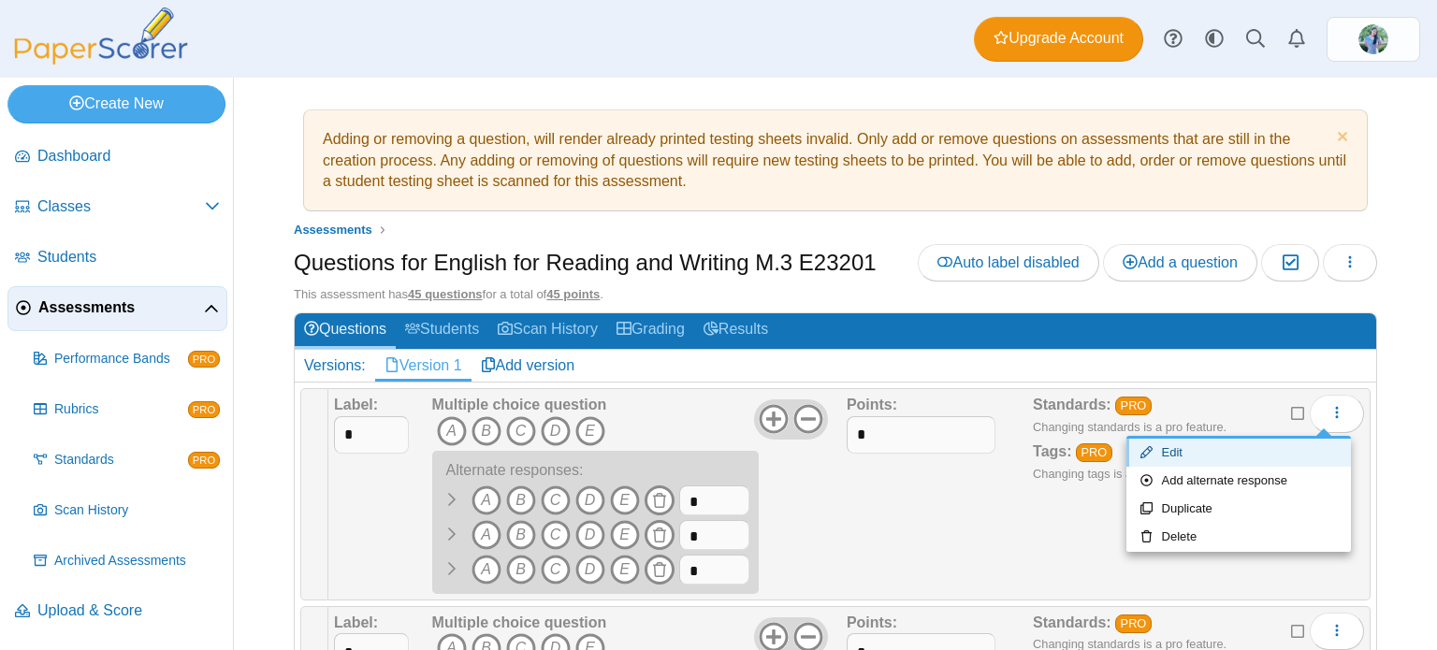
click at [1295, 460] on link "Edit" at bounding box center [1238, 453] width 225 height 28
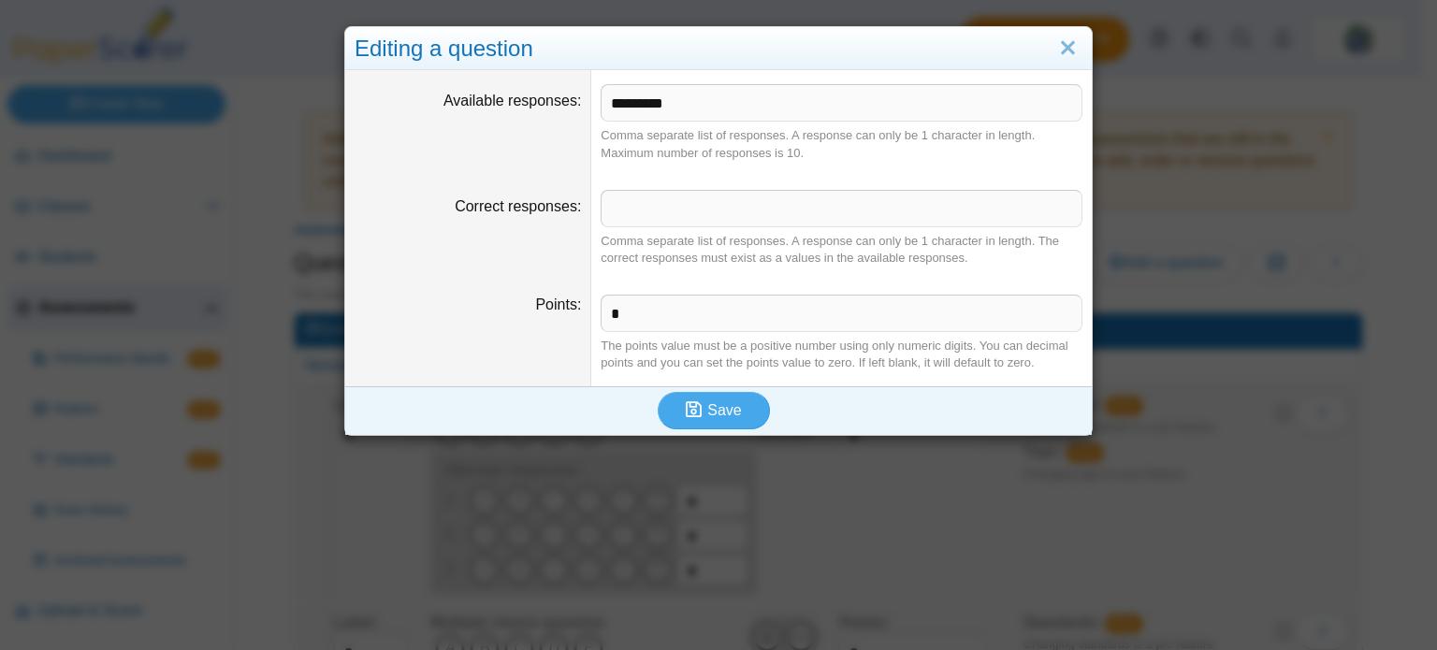
click at [734, 130] on div "Comma separate list of responses. A response can only be 1 character in length.…" at bounding box center [842, 144] width 482 height 34
click at [744, 100] on input "*********" at bounding box center [842, 102] width 482 height 37
type input "*"
type input "********"
click at [744, 402] on button "Save" at bounding box center [714, 410] width 112 height 37
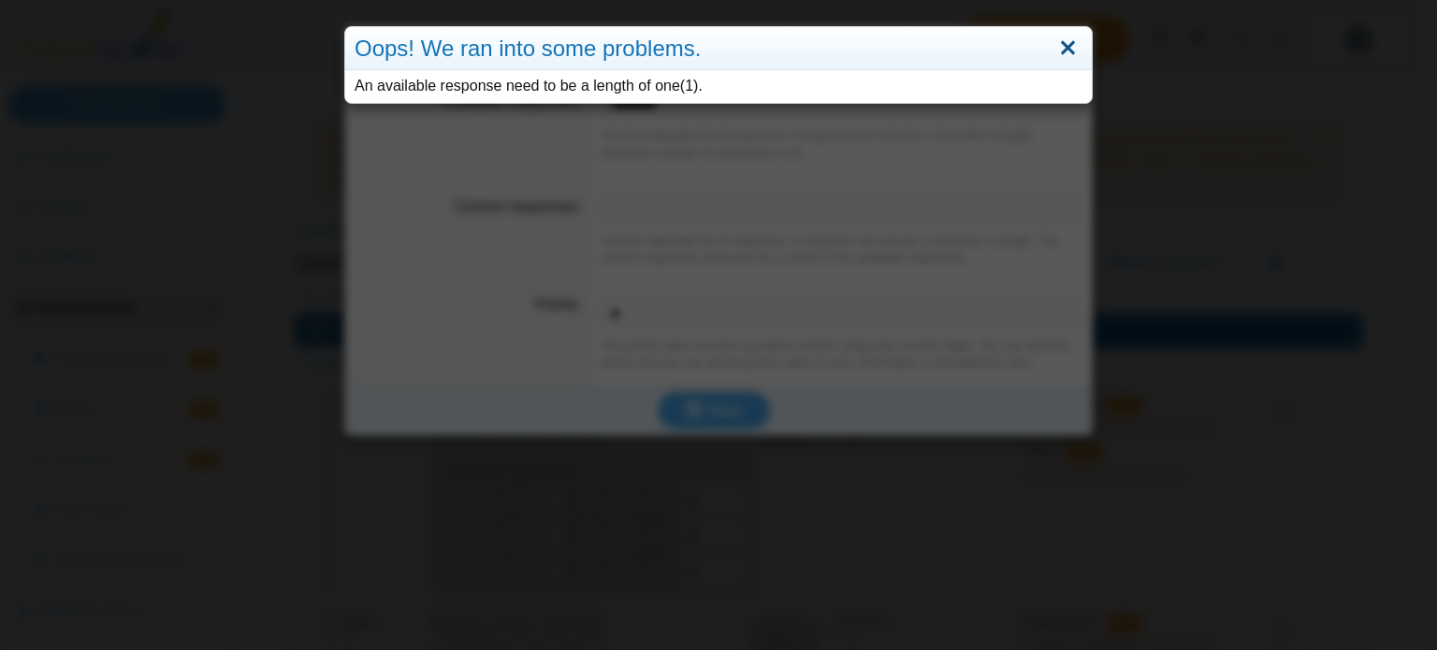
click at [1073, 41] on link "Close" at bounding box center [1067, 49] width 29 height 32
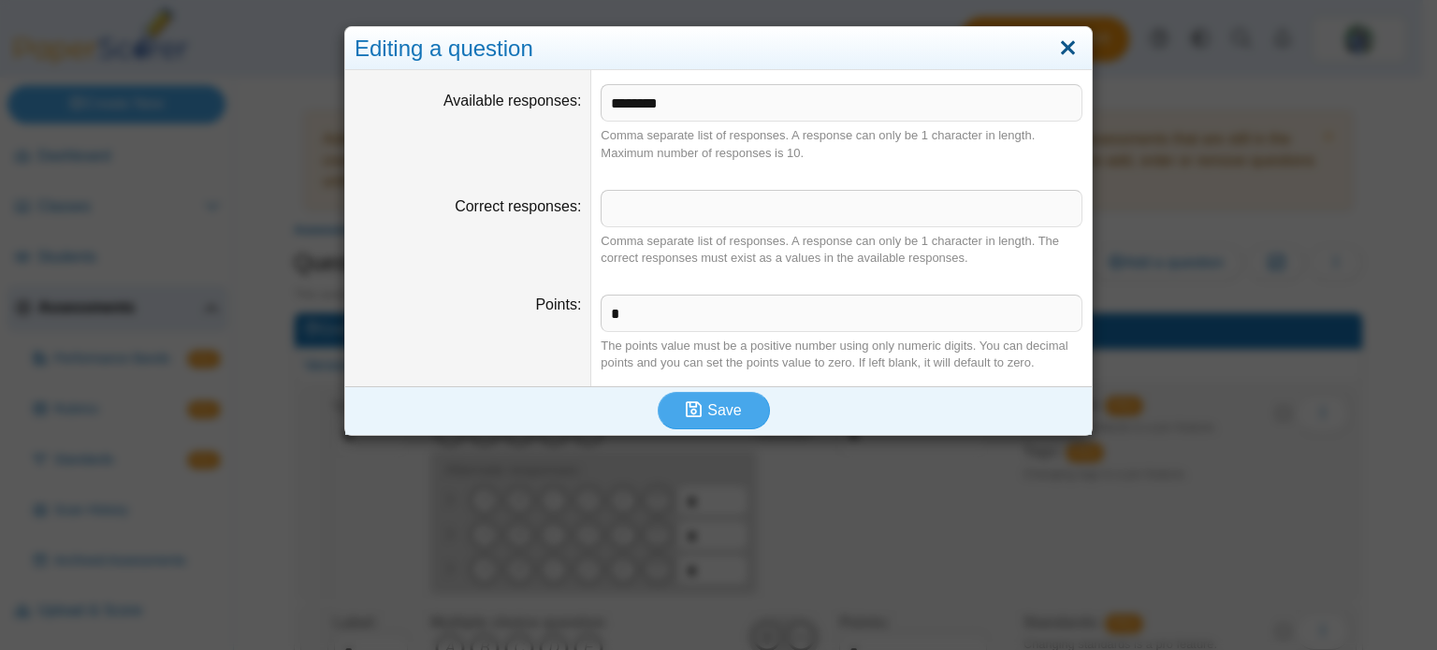
click at [1066, 33] on link "Close" at bounding box center [1067, 49] width 29 height 32
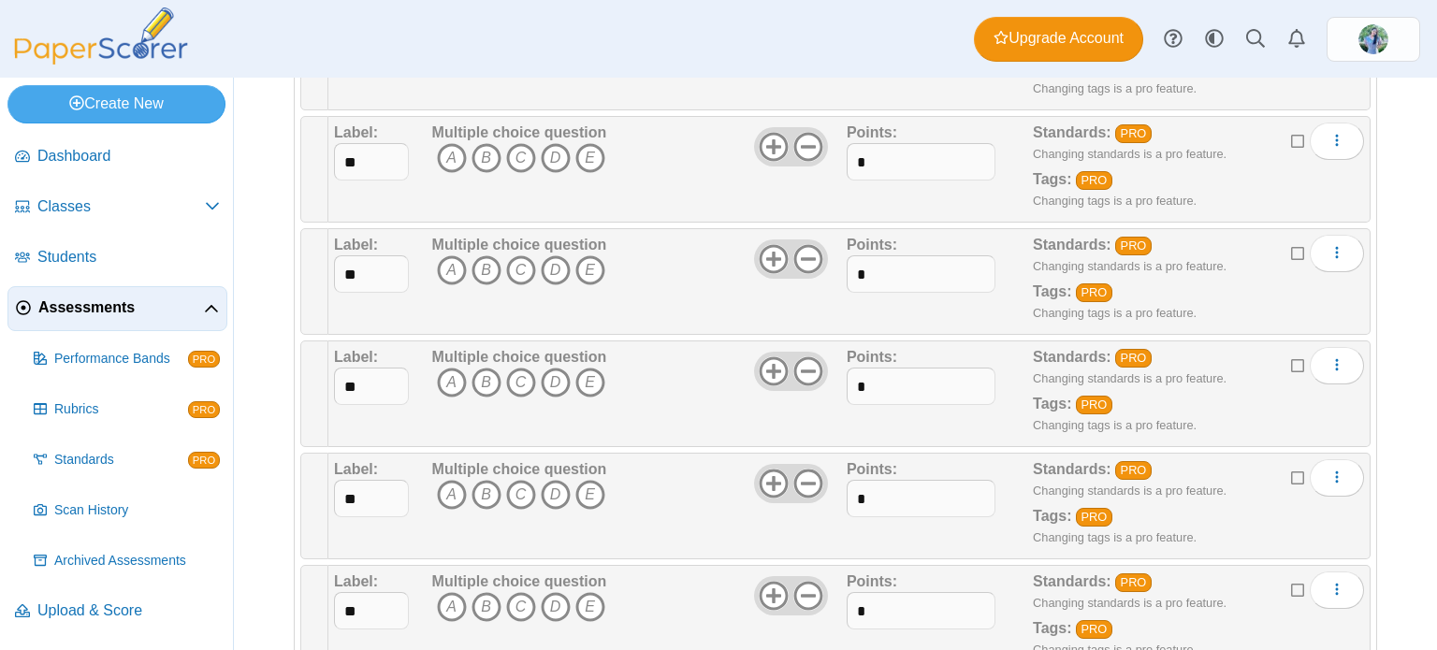
scroll to position [4912, 0]
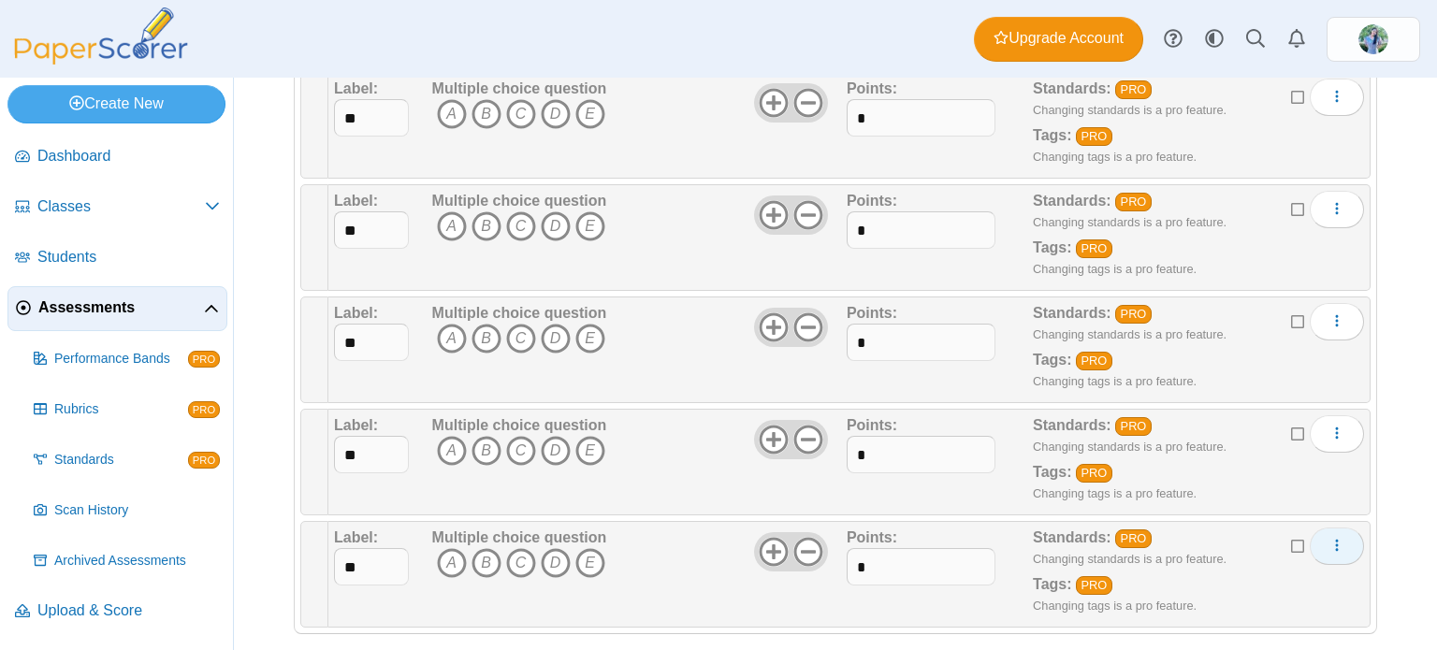
click at [1329, 538] on icon "More options" at bounding box center [1336, 545] width 15 height 15
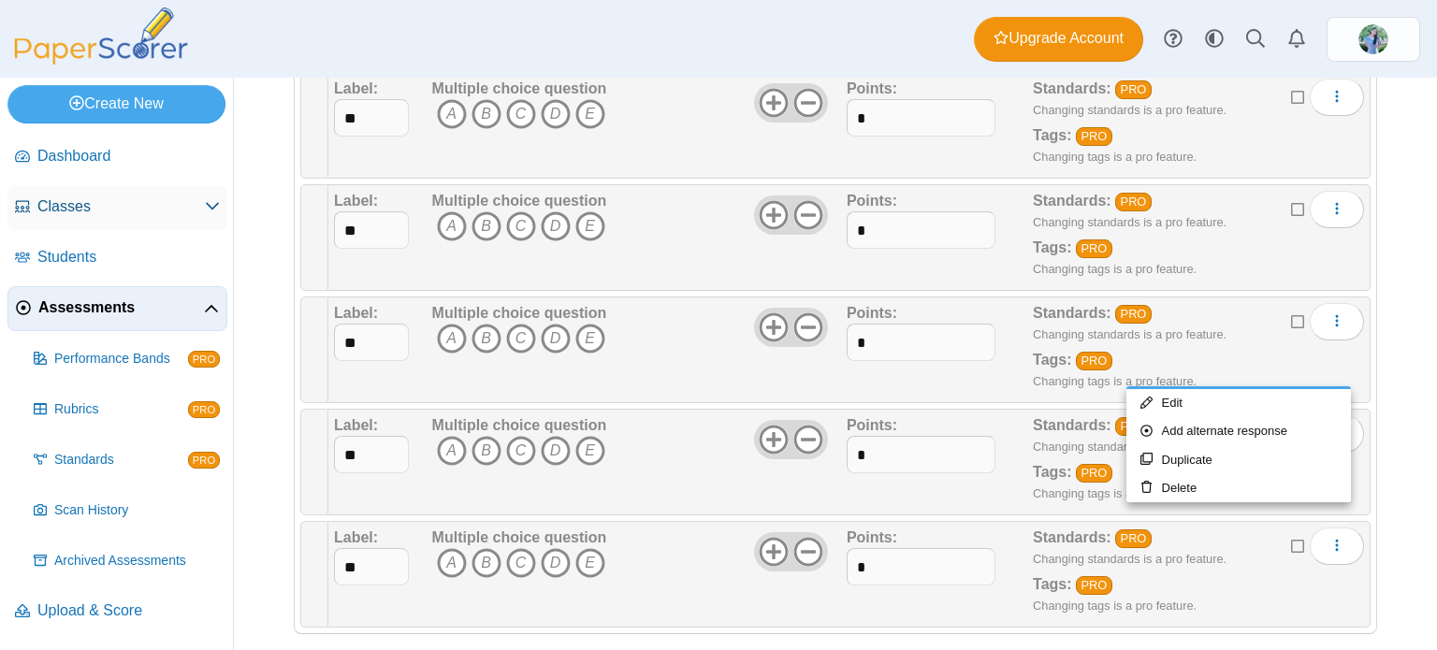
click at [126, 200] on span "Classes" at bounding box center [120, 206] width 167 height 21
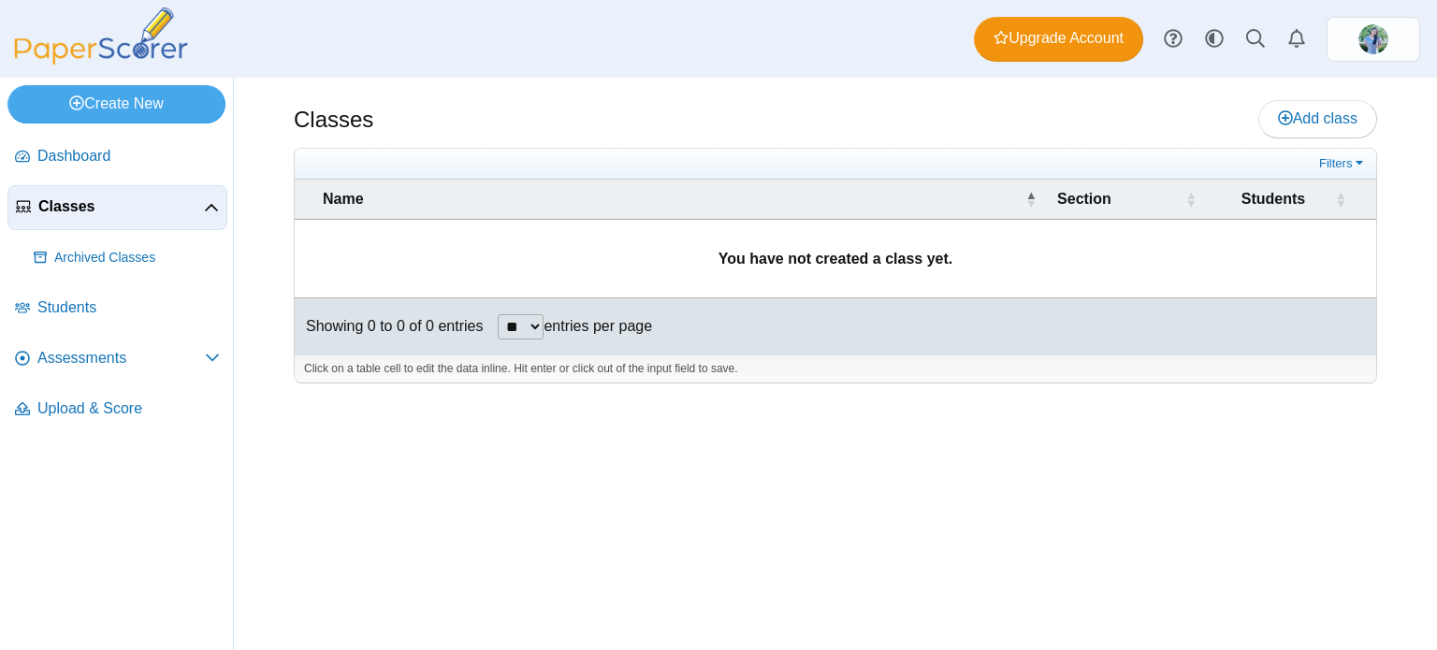
click at [539, 318] on select "** ** ** ***" at bounding box center [521, 326] width 46 height 25
click at [161, 160] on span "Dashboard" at bounding box center [128, 156] width 182 height 21
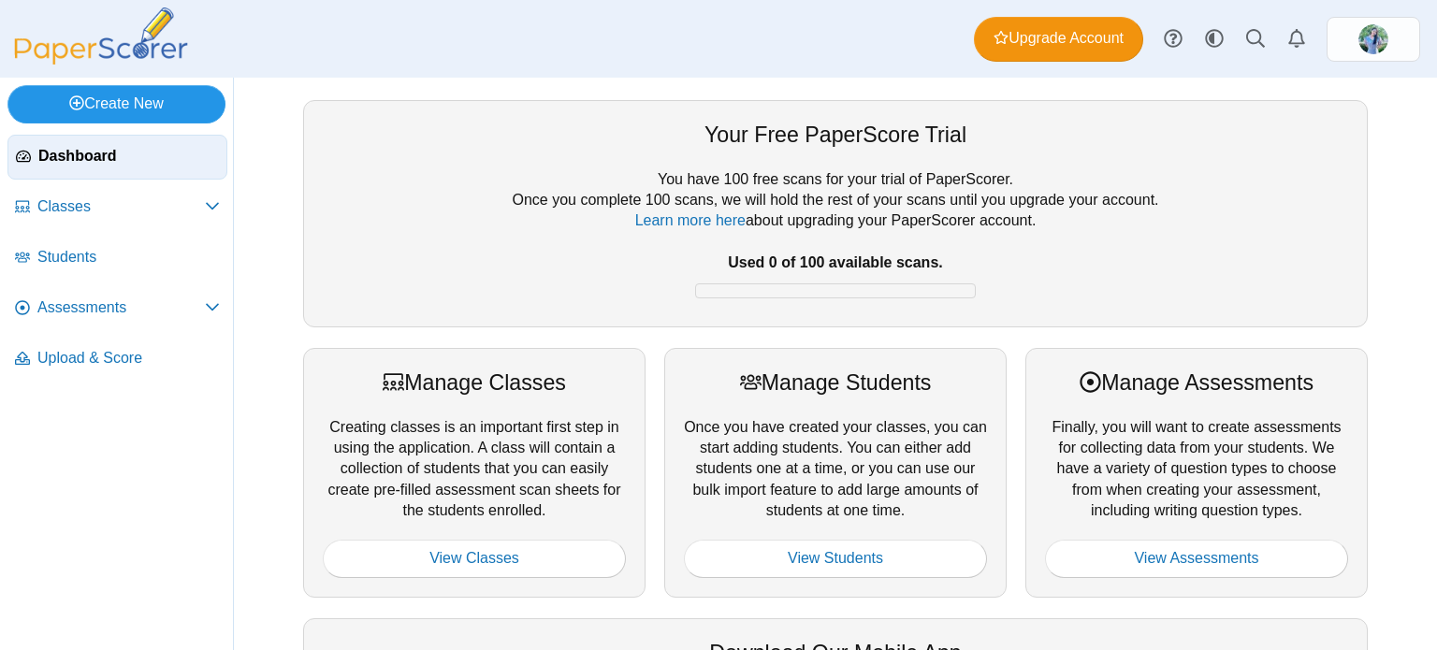
click at [135, 95] on link "Create New" at bounding box center [116, 103] width 218 height 37
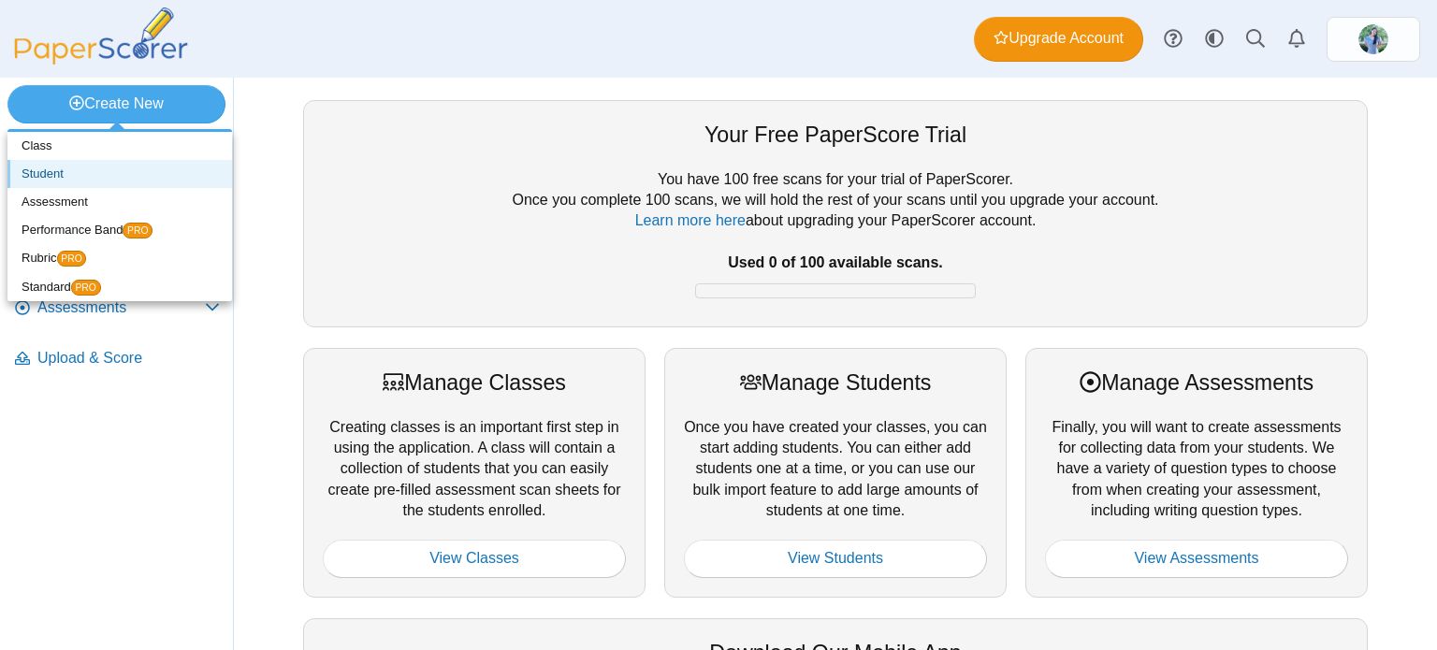
click at [107, 171] on link "Student" at bounding box center [119, 174] width 225 height 28
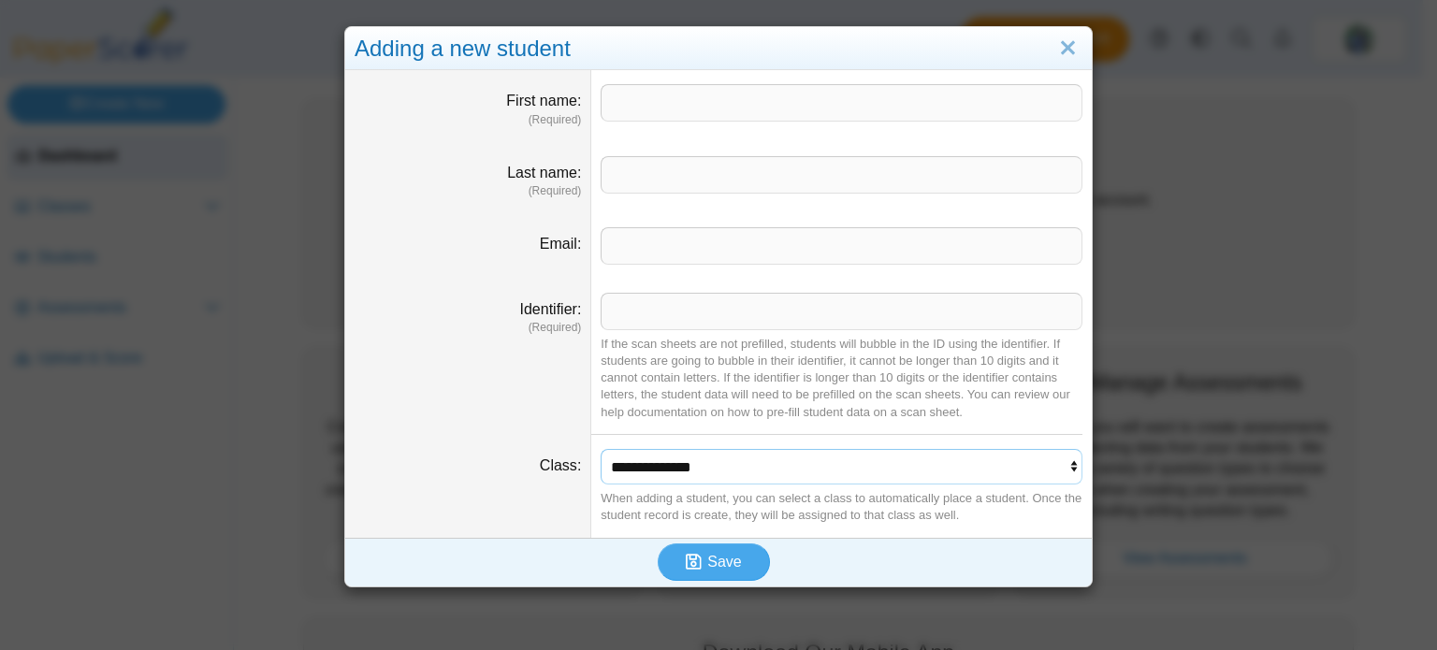
click at [849, 463] on select "**********" at bounding box center [842, 467] width 482 height 36
click at [915, 474] on select "**********" at bounding box center [842, 467] width 482 height 36
drag, startPoint x: 1005, startPoint y: 62, endPoint x: 1016, endPoint y: 55, distance: 13.0
click at [1006, 61] on div "Adding a new student" at bounding box center [718, 49] width 747 height 44
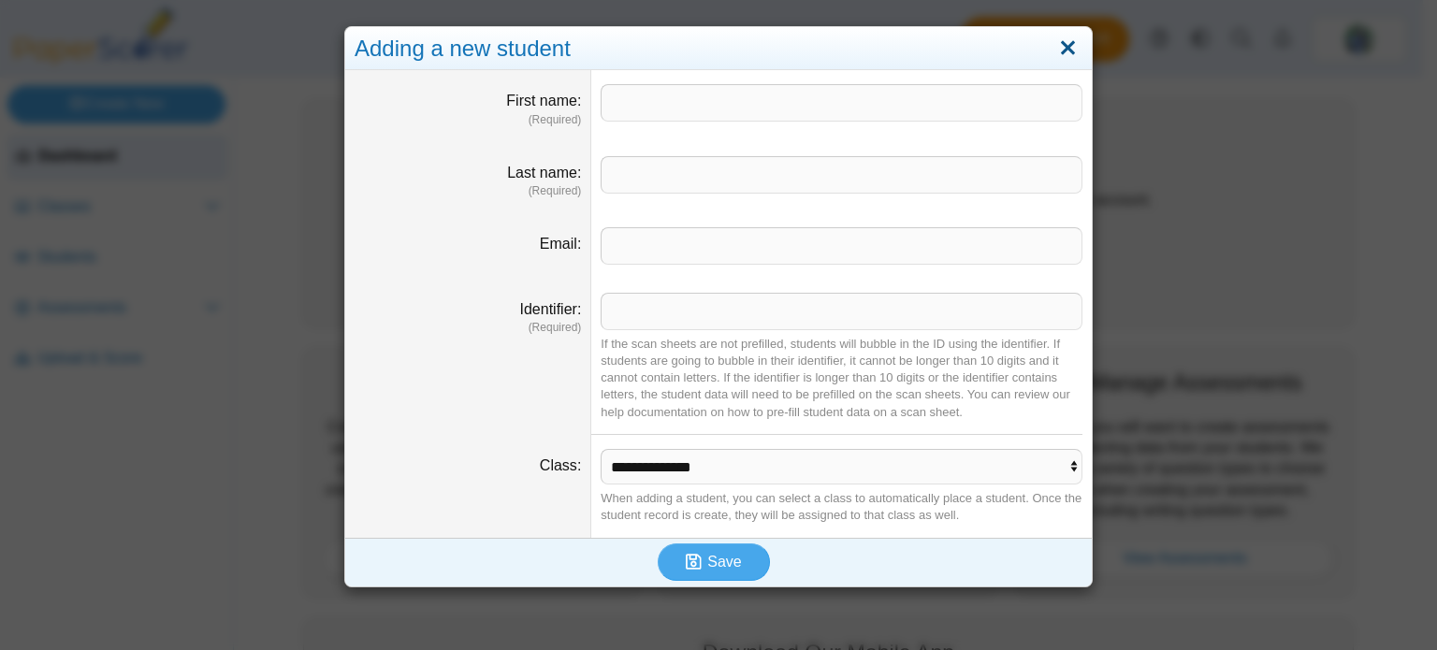
click at [1059, 36] on link "Close" at bounding box center [1067, 49] width 29 height 32
